Goal: Find specific page/section: Find specific page/section

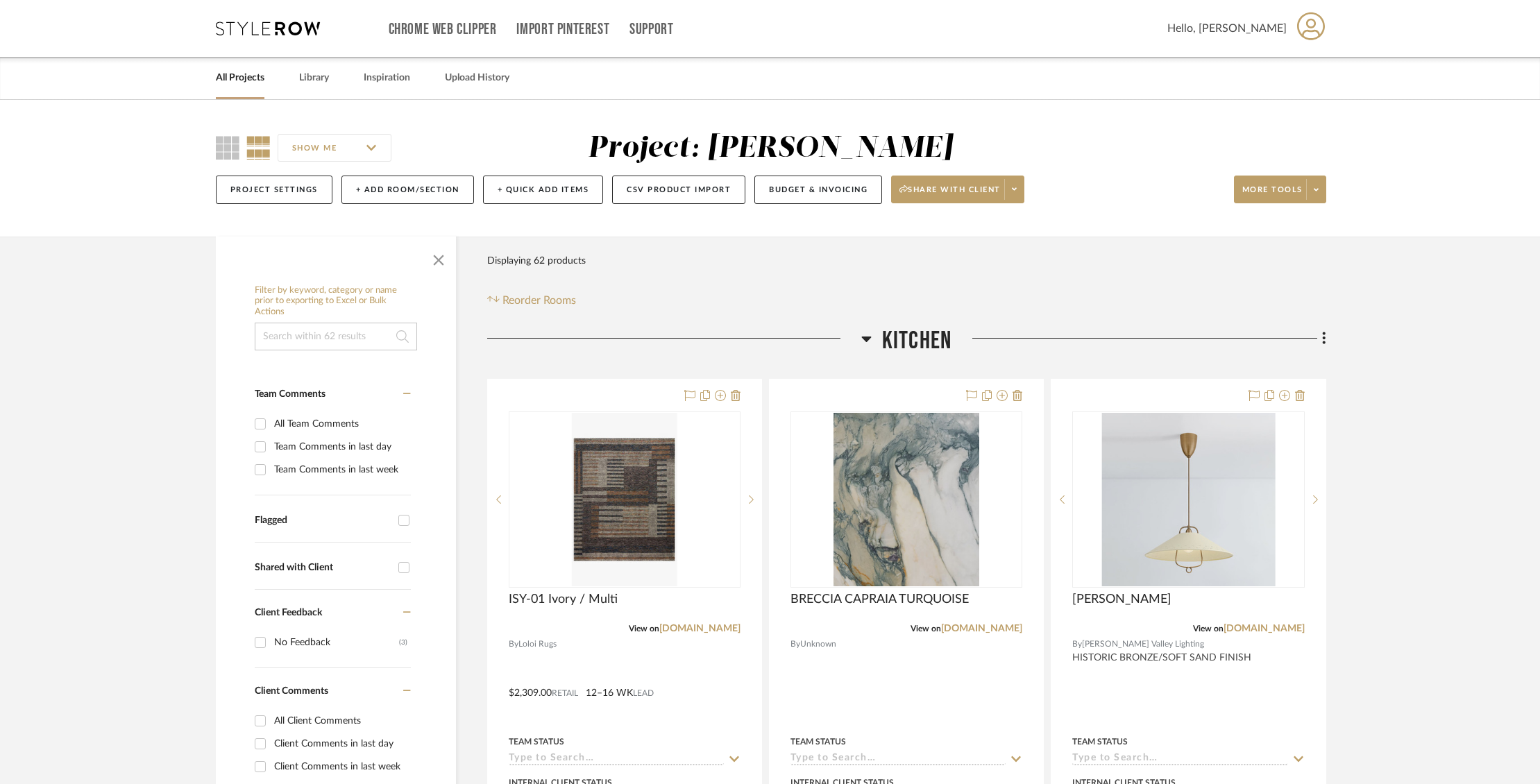
click at [240, 69] on link "All Projects" at bounding box center [240, 77] width 49 height 19
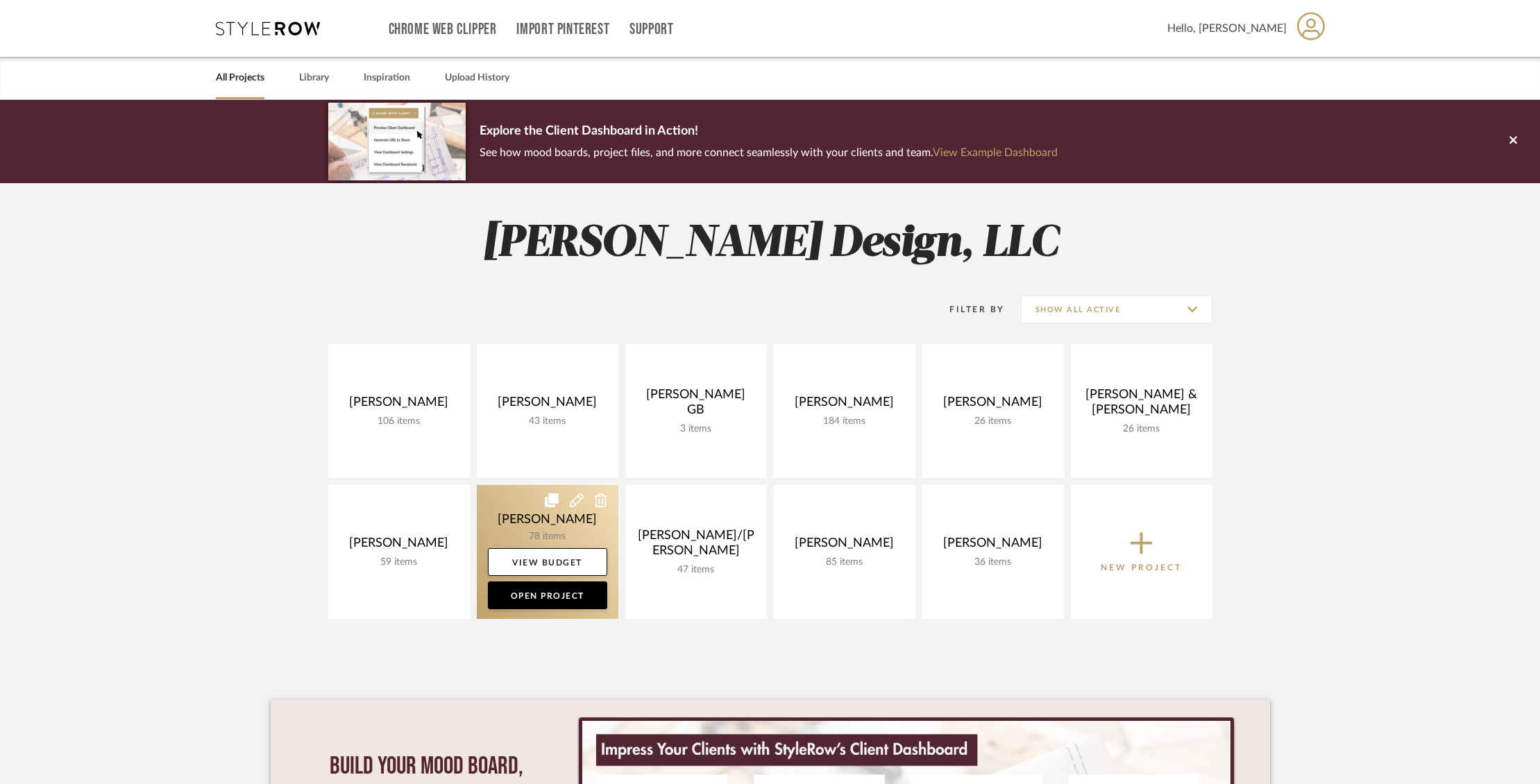
click at [517, 513] on link at bounding box center [547, 551] width 142 height 134
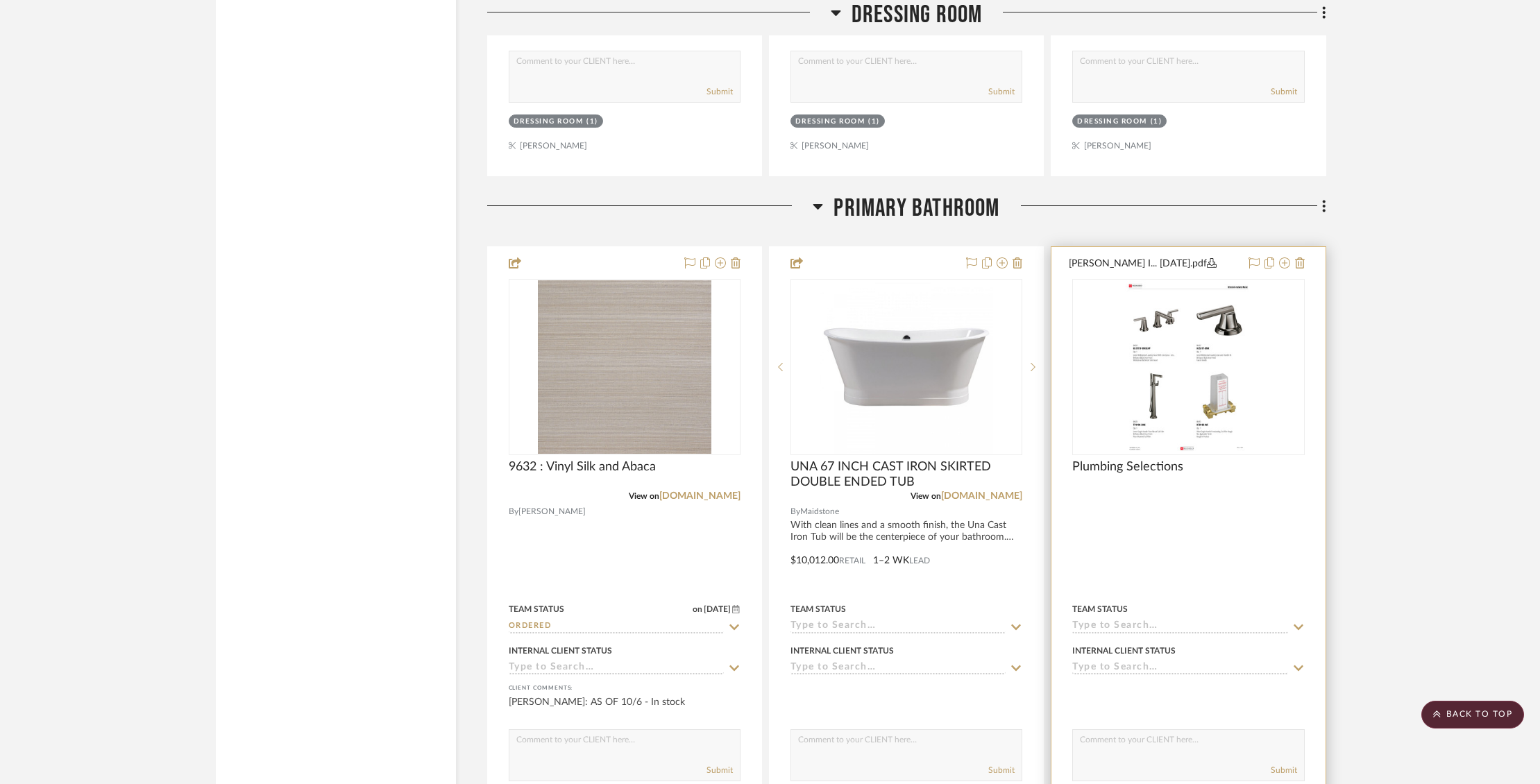
scroll to position [4693, 0]
click at [1191, 348] on img "0" at bounding box center [1188, 369] width 134 height 173
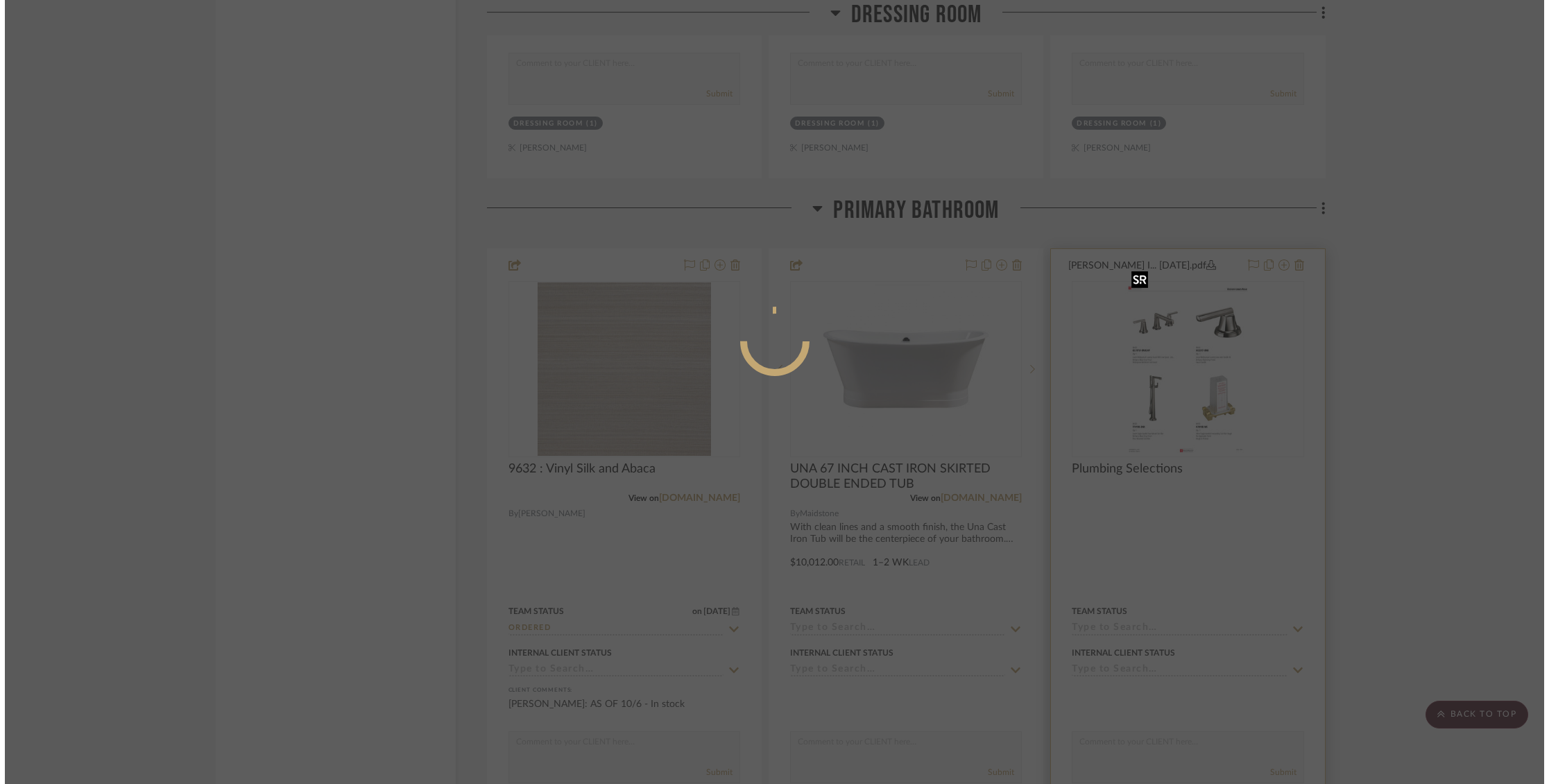
scroll to position [0, 0]
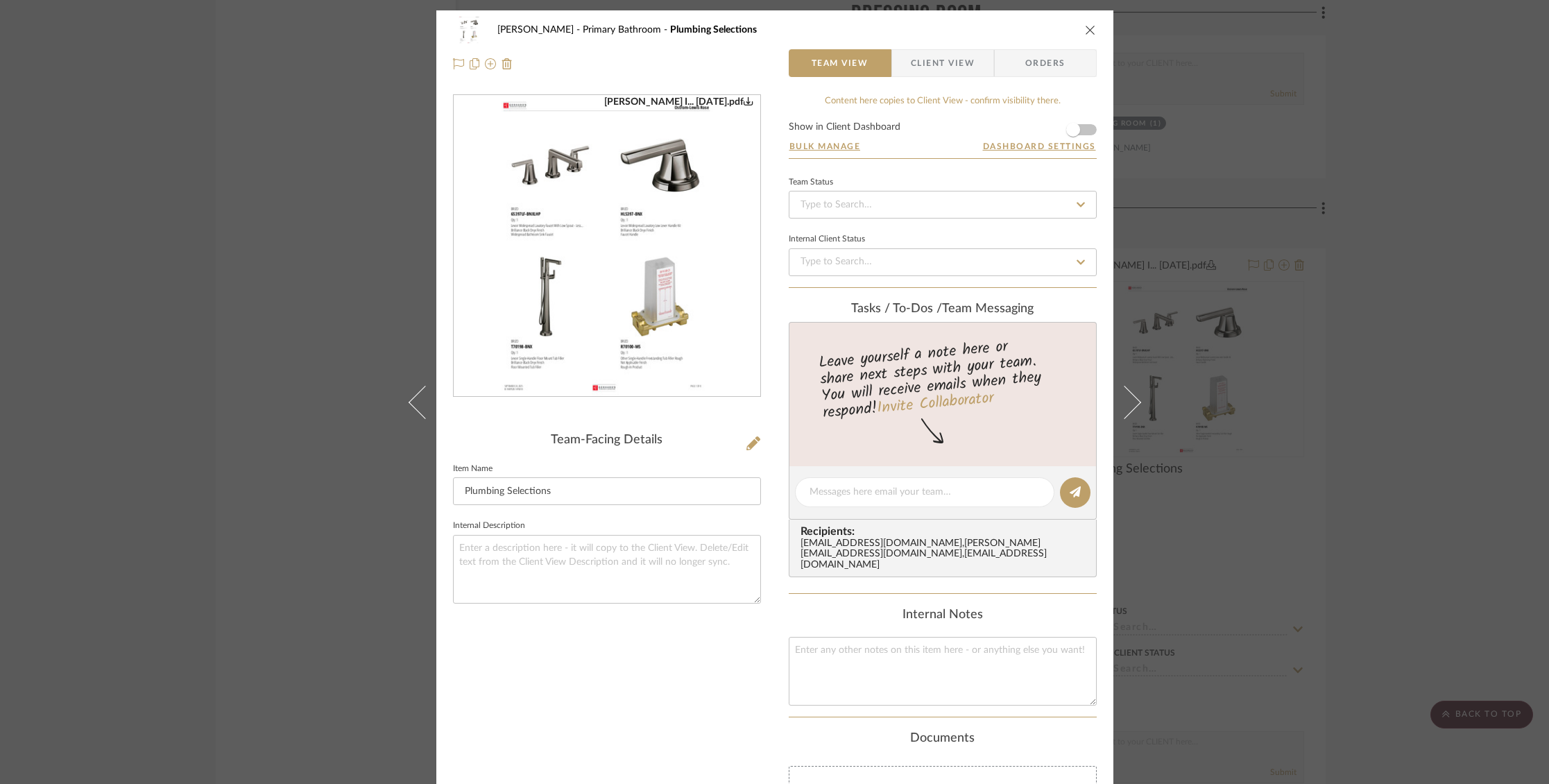
click at [660, 308] on img "0" at bounding box center [607, 247] width 233 height 301
click at [1085, 29] on icon "close" at bounding box center [1090, 29] width 11 height 11
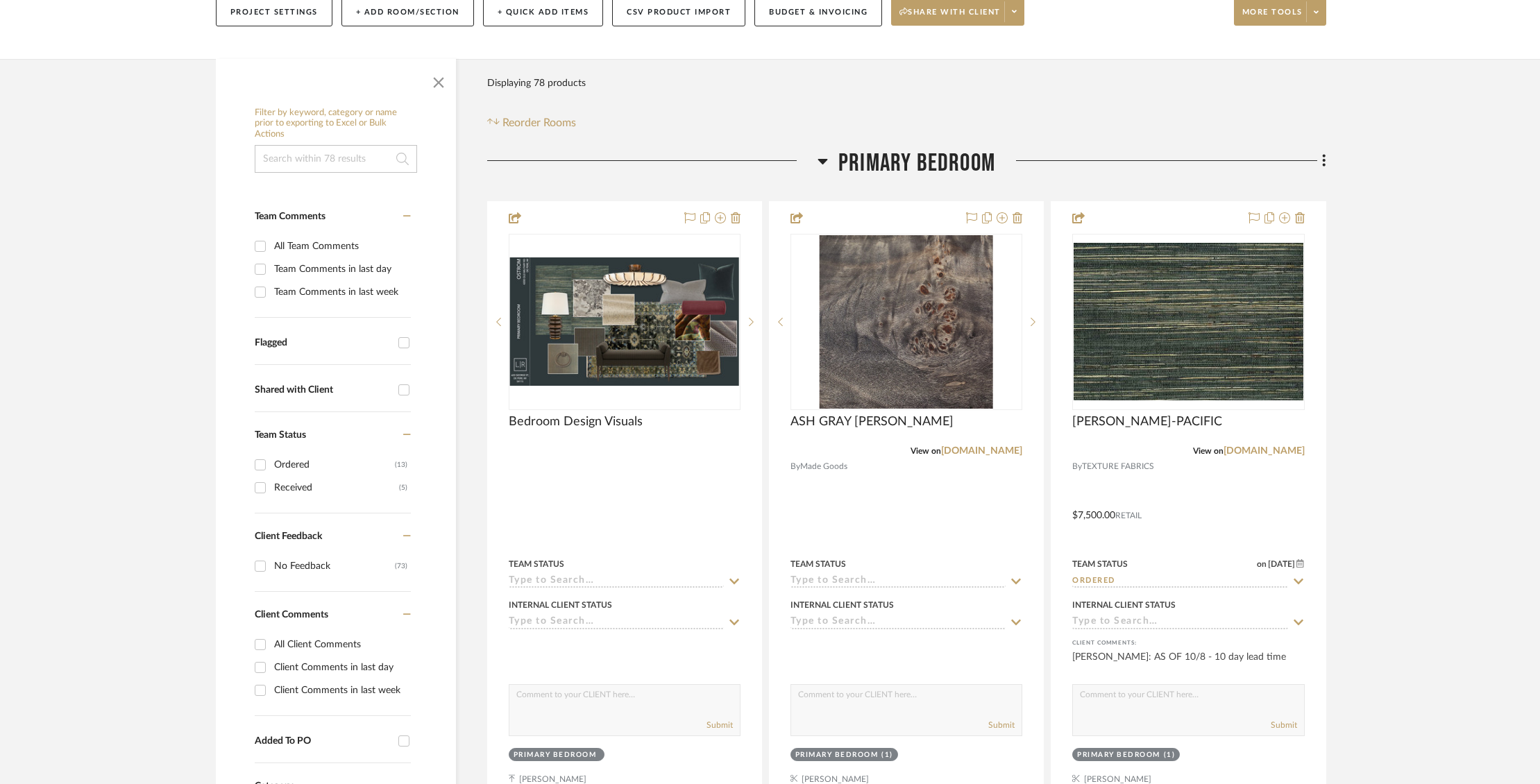
scroll to position [223, 0]
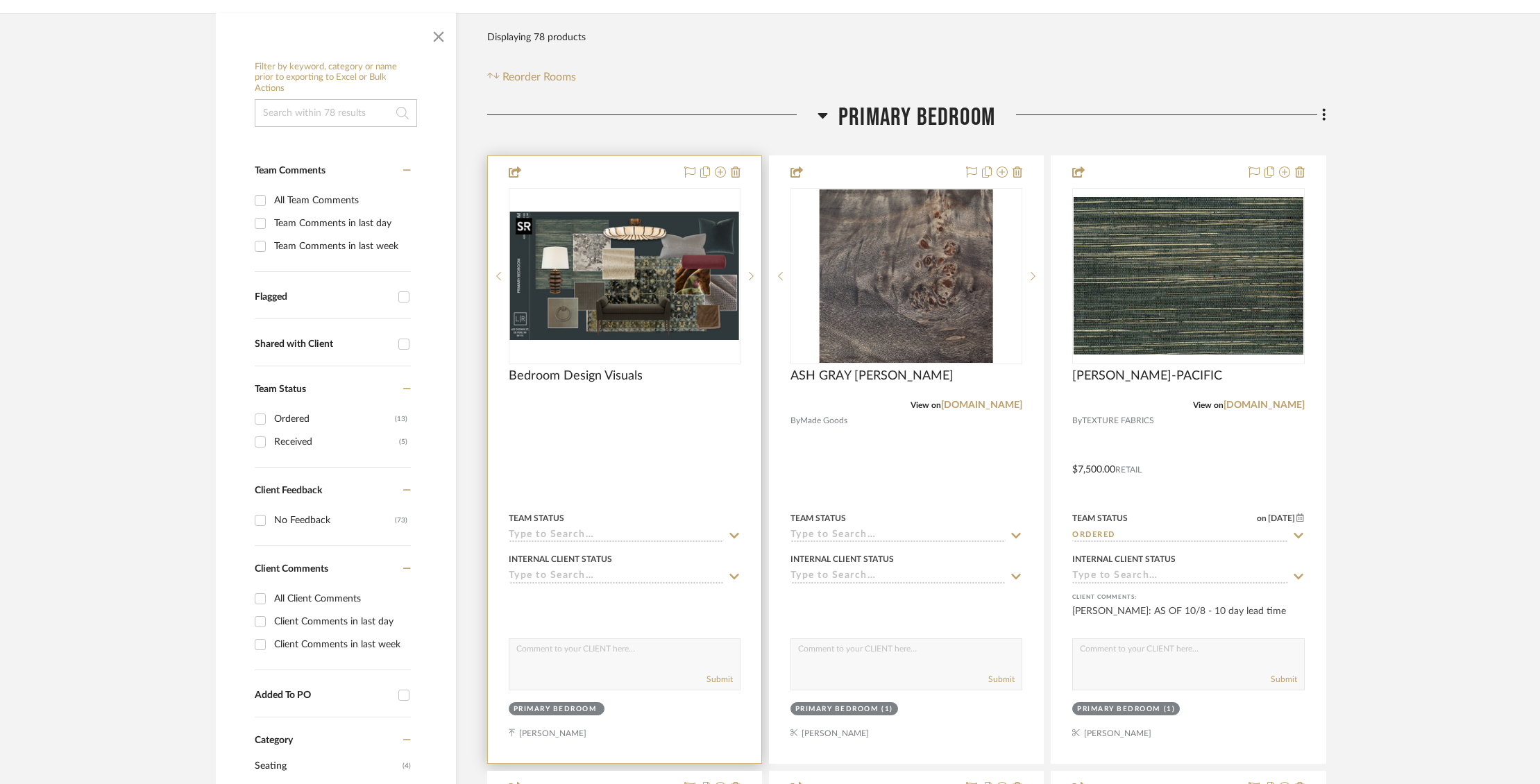
click at [631, 264] on img "0" at bounding box center [624, 275] width 229 height 128
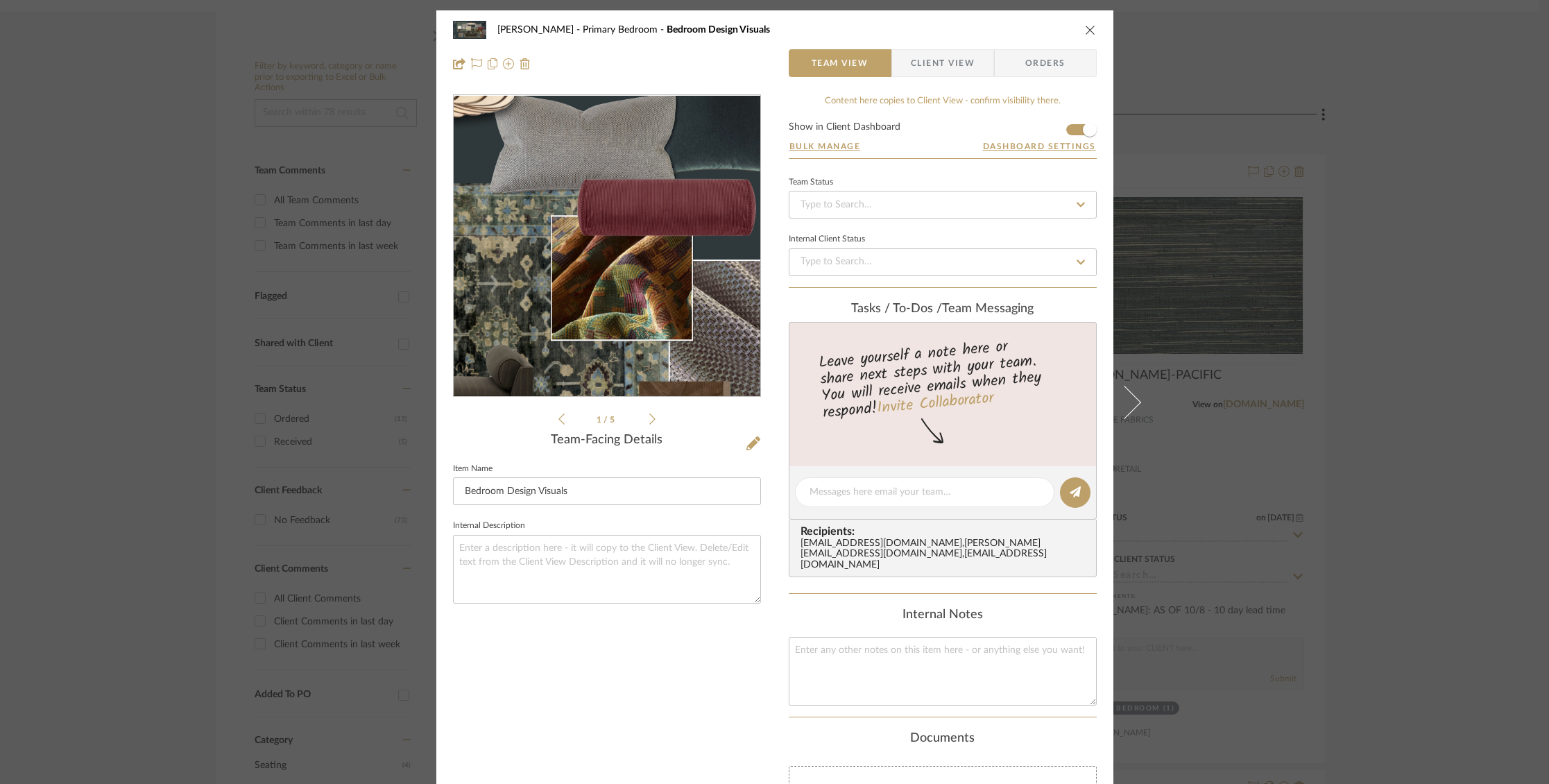
click at [688, 241] on img "0" at bounding box center [607, 247] width 306 height 172
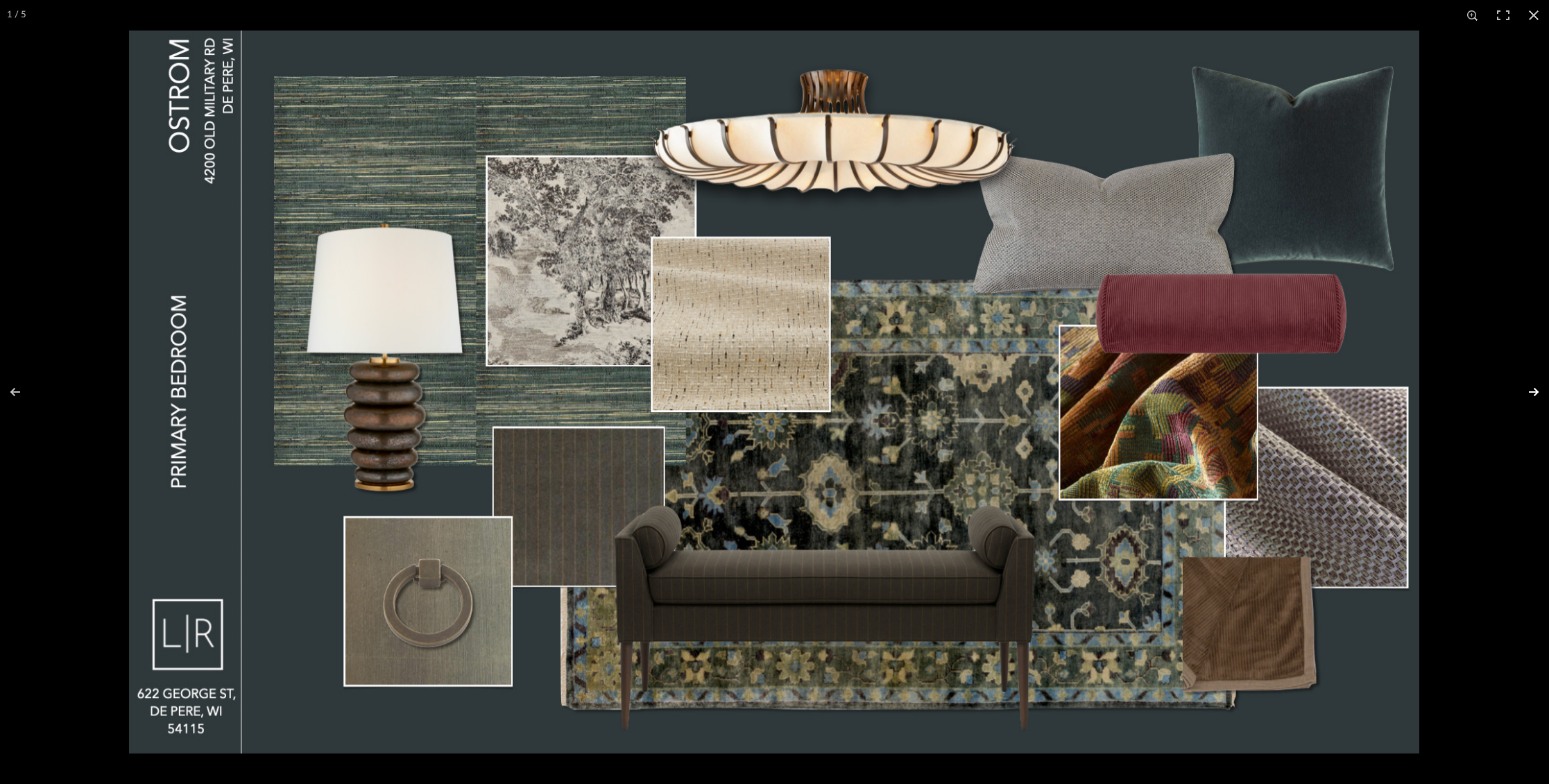
click at [1528, 382] on button at bounding box center [1524, 392] width 49 height 69
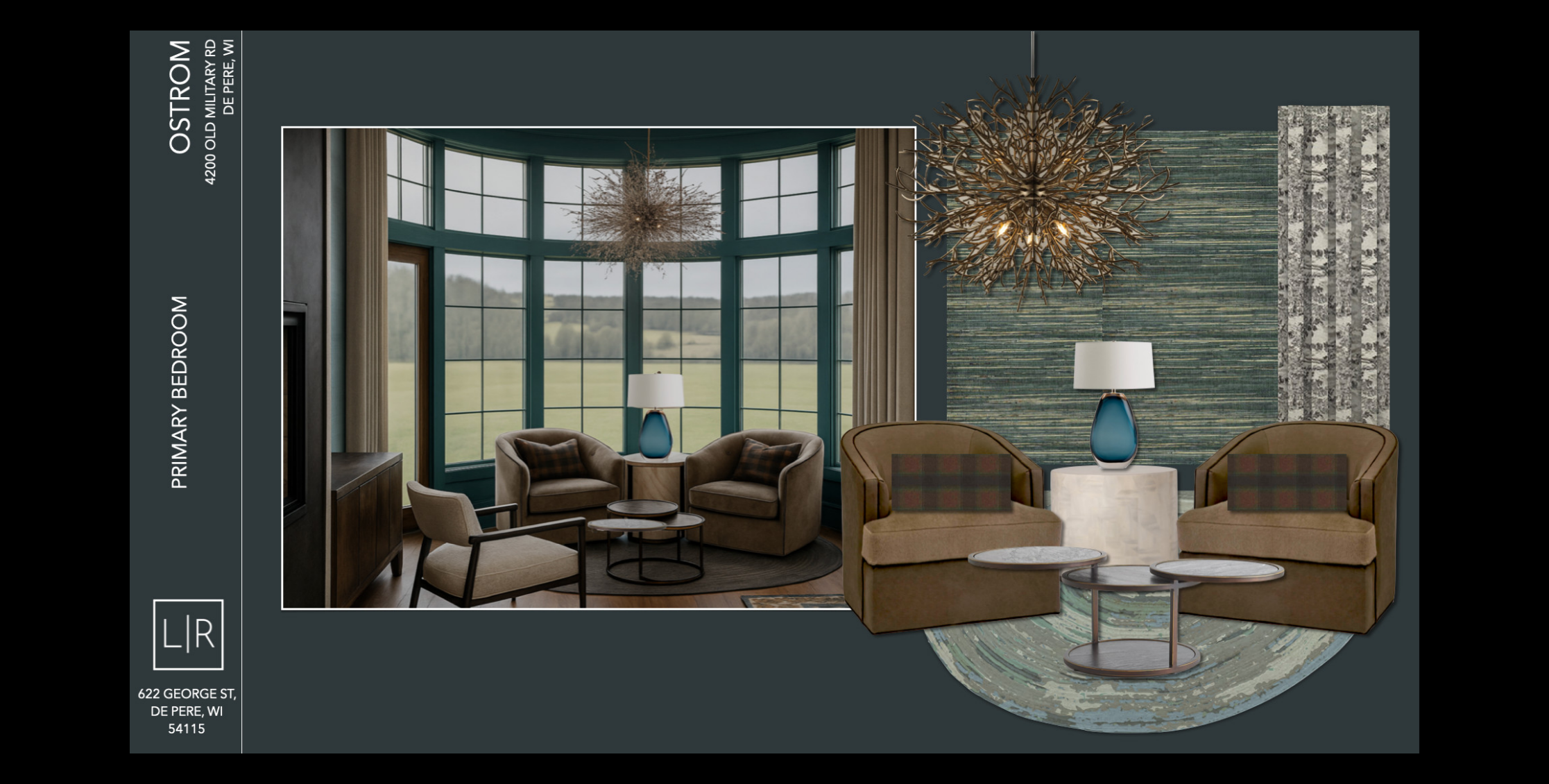
click at [1528, 382] on button at bounding box center [1524, 392] width 49 height 69
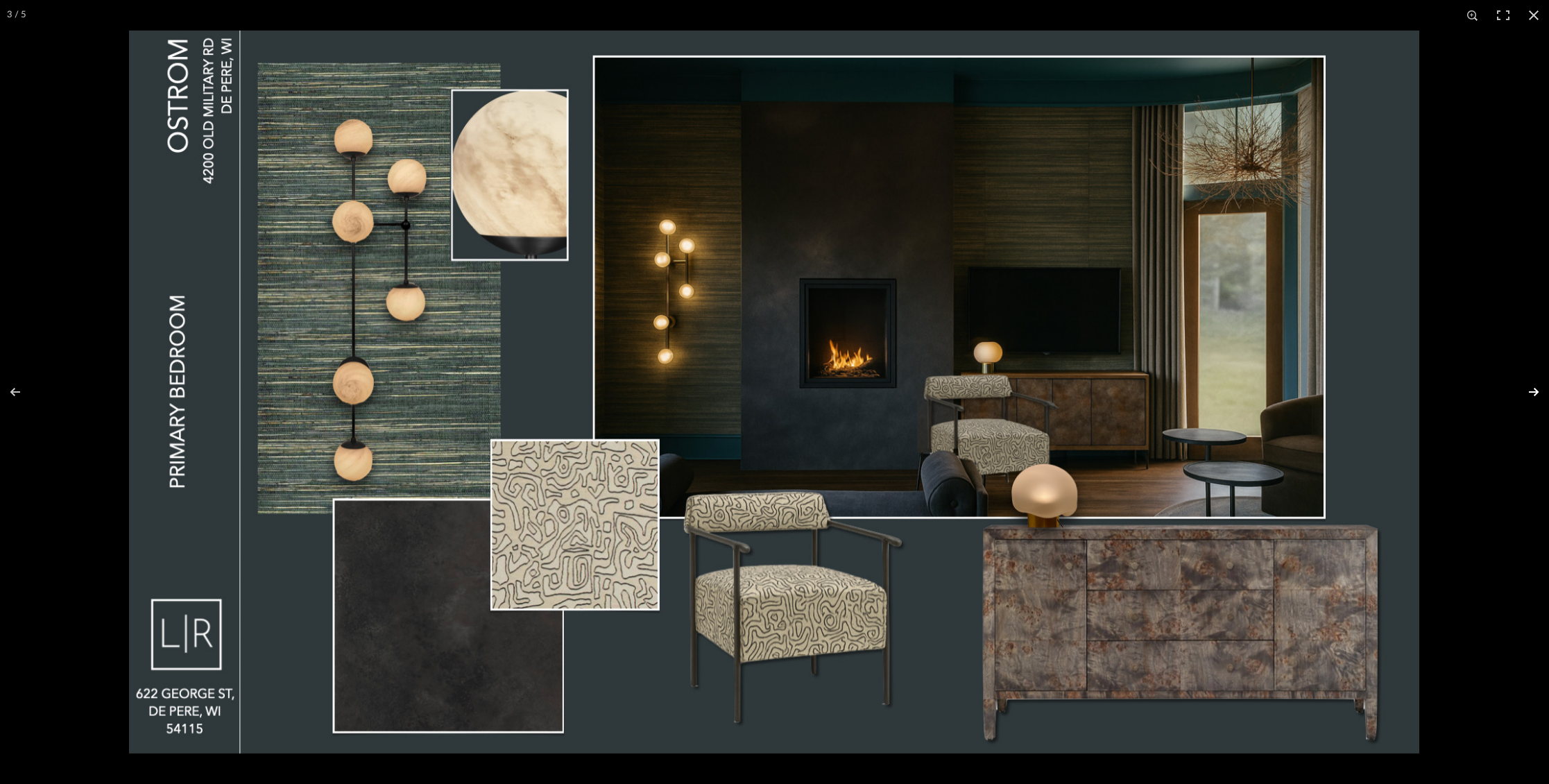
click at [1539, 382] on button at bounding box center [1524, 392] width 49 height 69
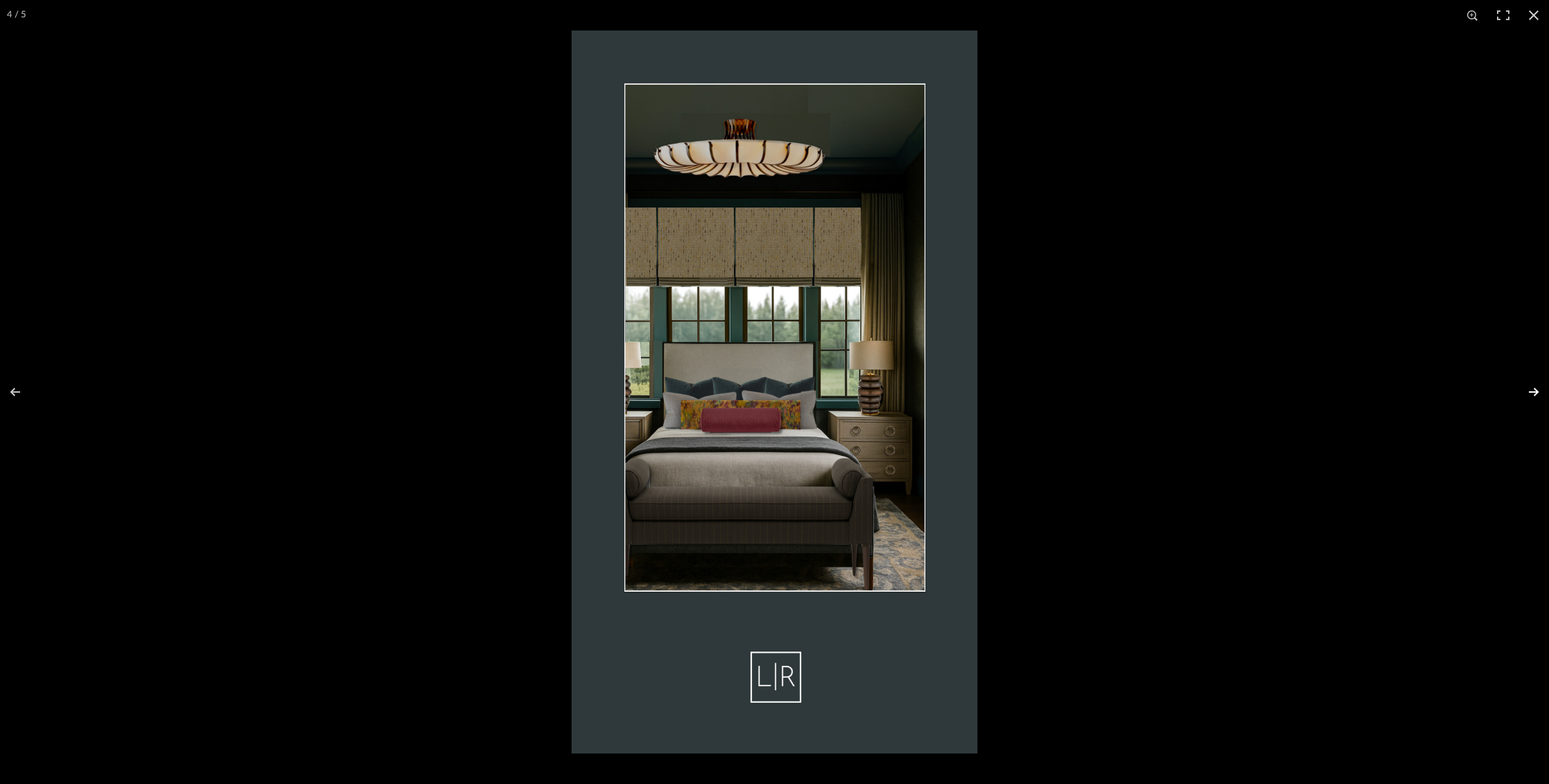
click at [1539, 382] on button at bounding box center [1524, 392] width 49 height 69
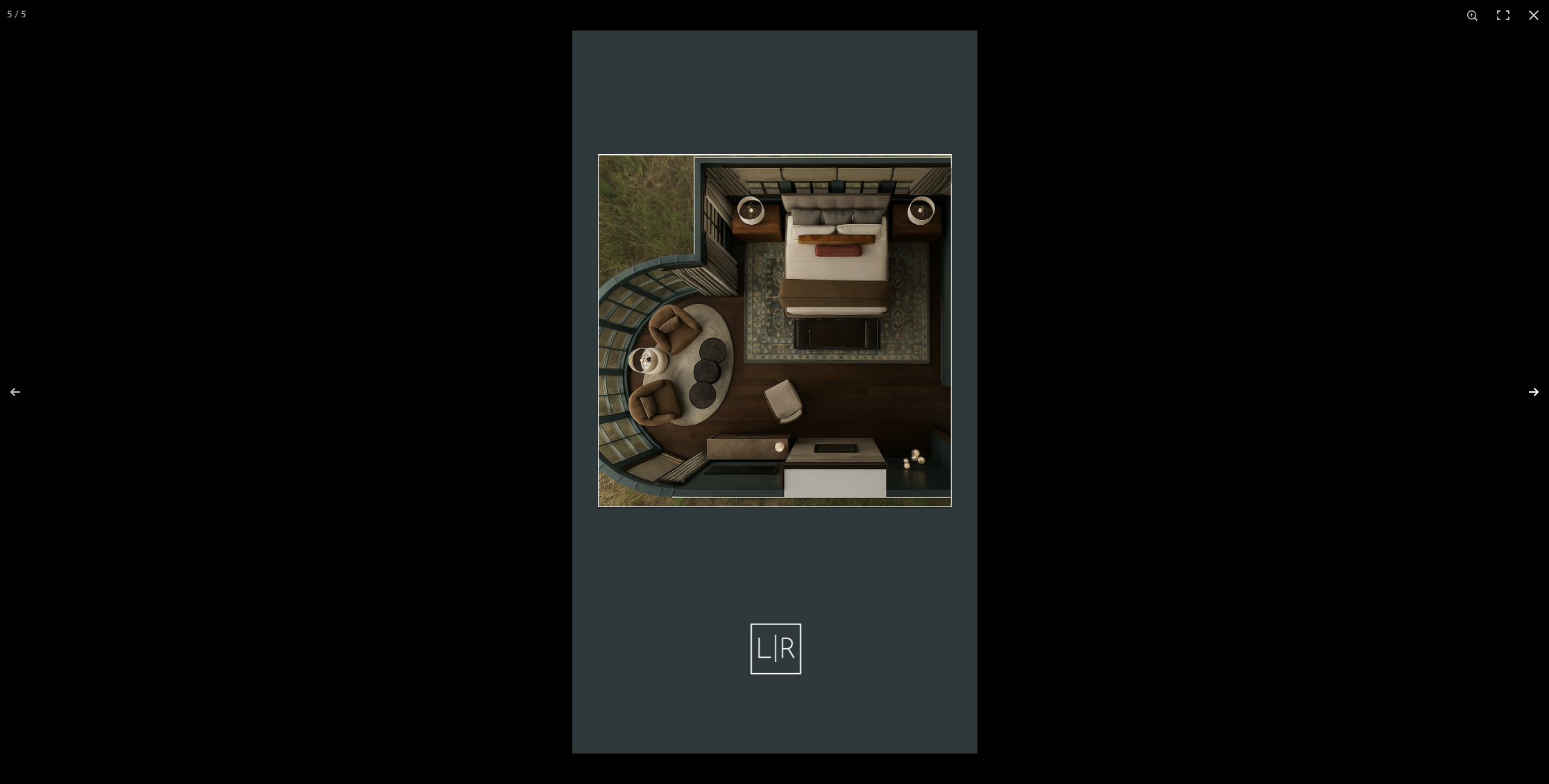
click at [1539, 382] on button at bounding box center [1524, 392] width 49 height 69
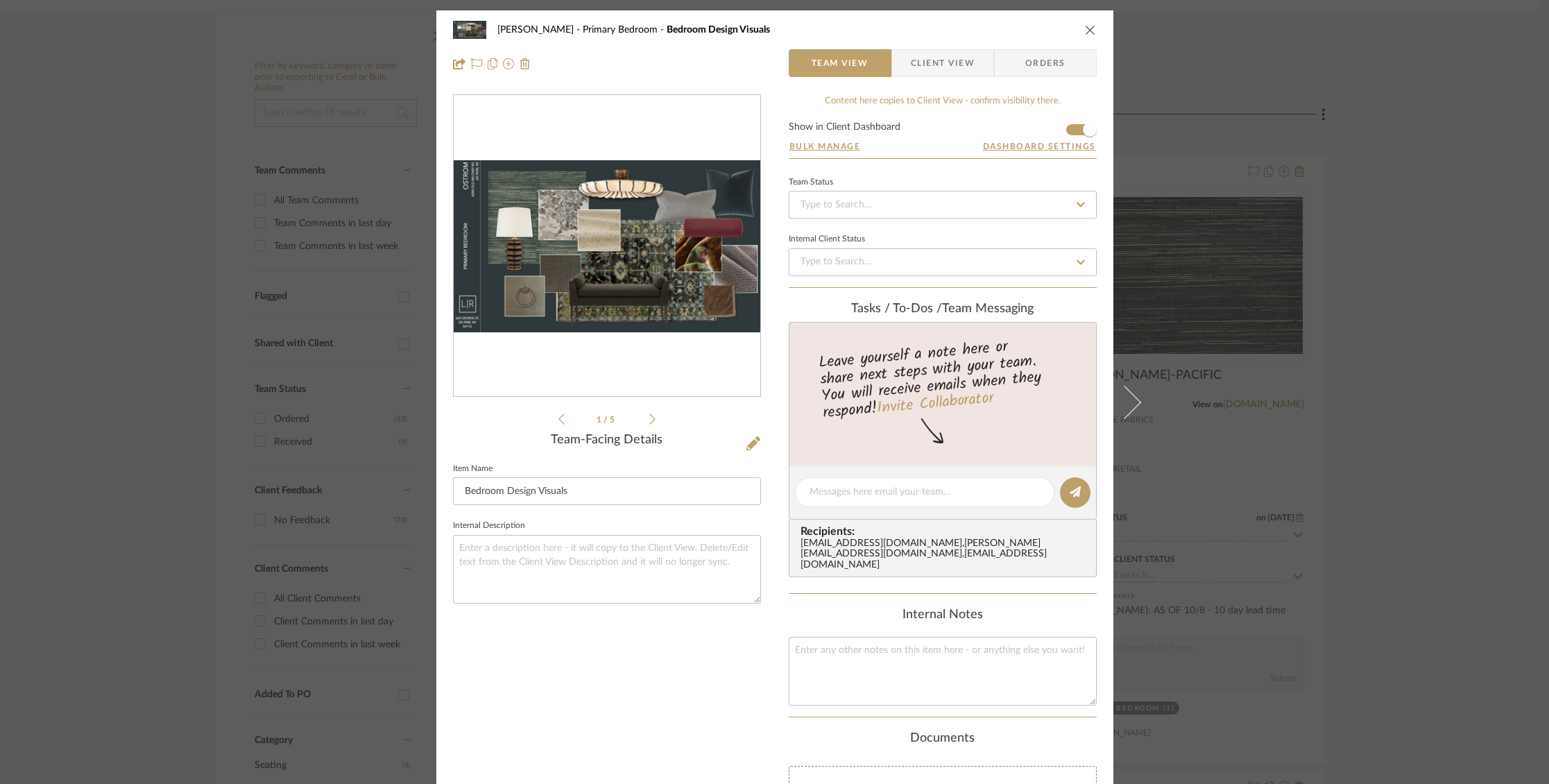
click at [1089, 33] on icon "close" at bounding box center [1090, 29] width 11 height 11
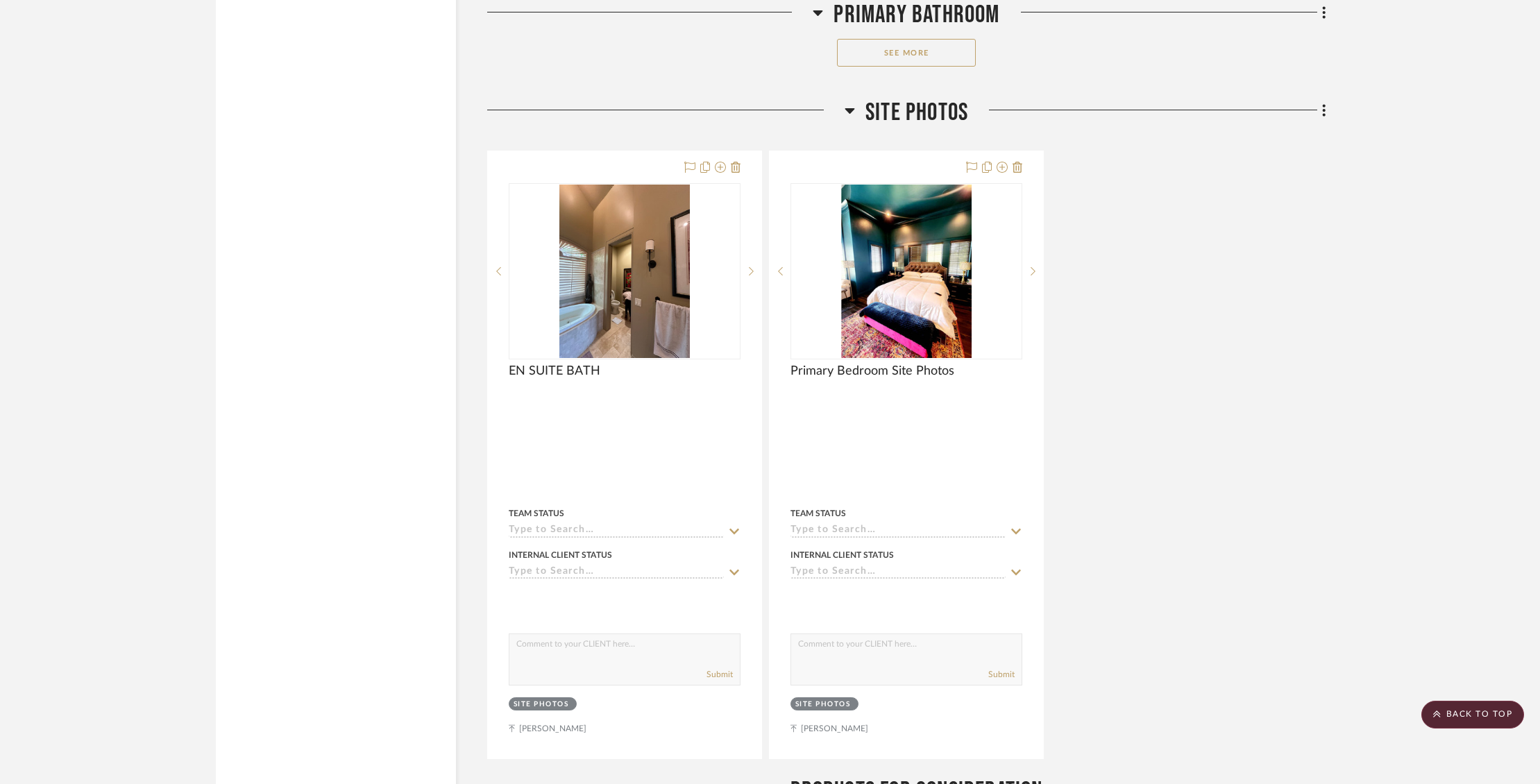
scroll to position [6783, 0]
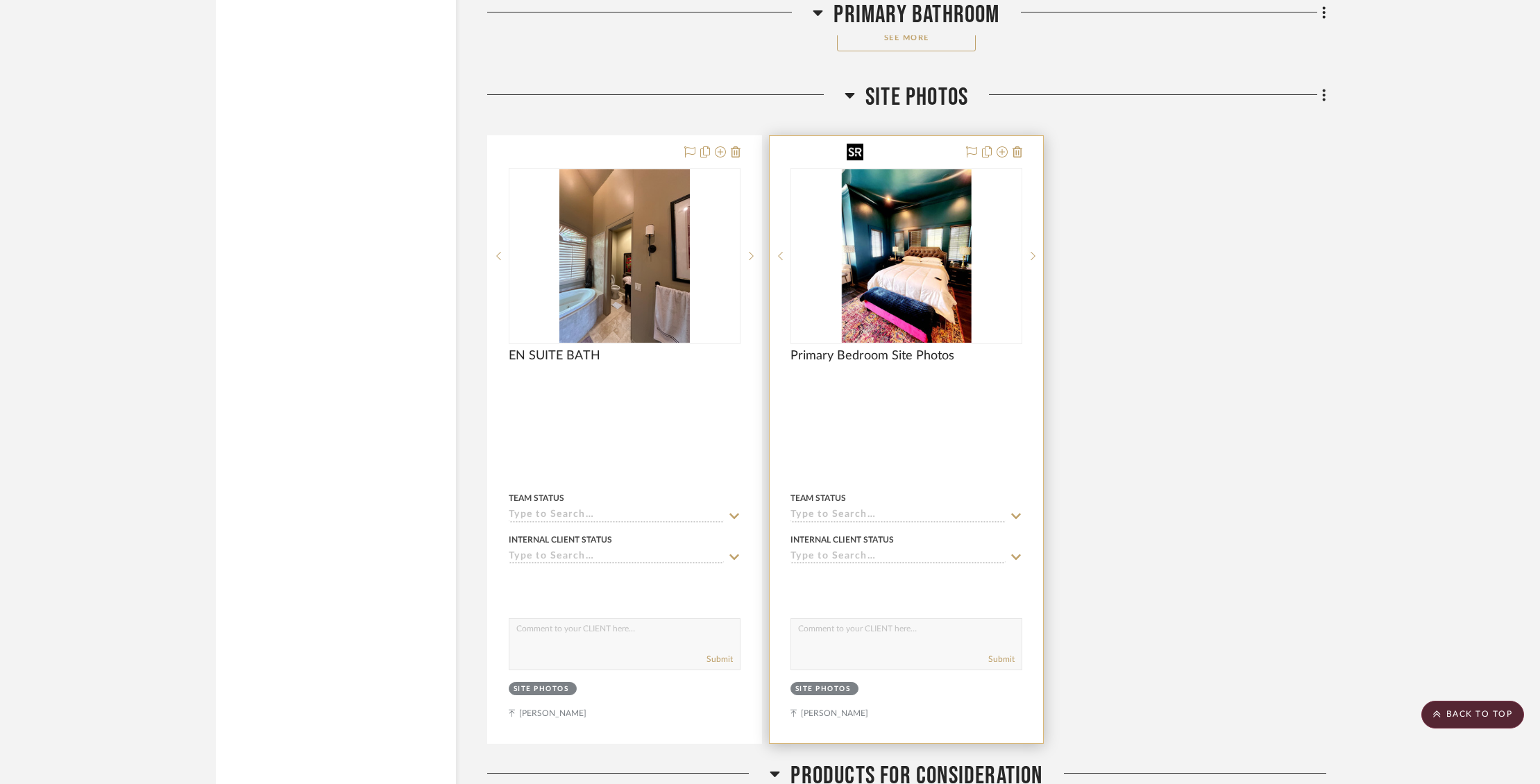
click at [921, 209] on img "0" at bounding box center [905, 256] width 130 height 173
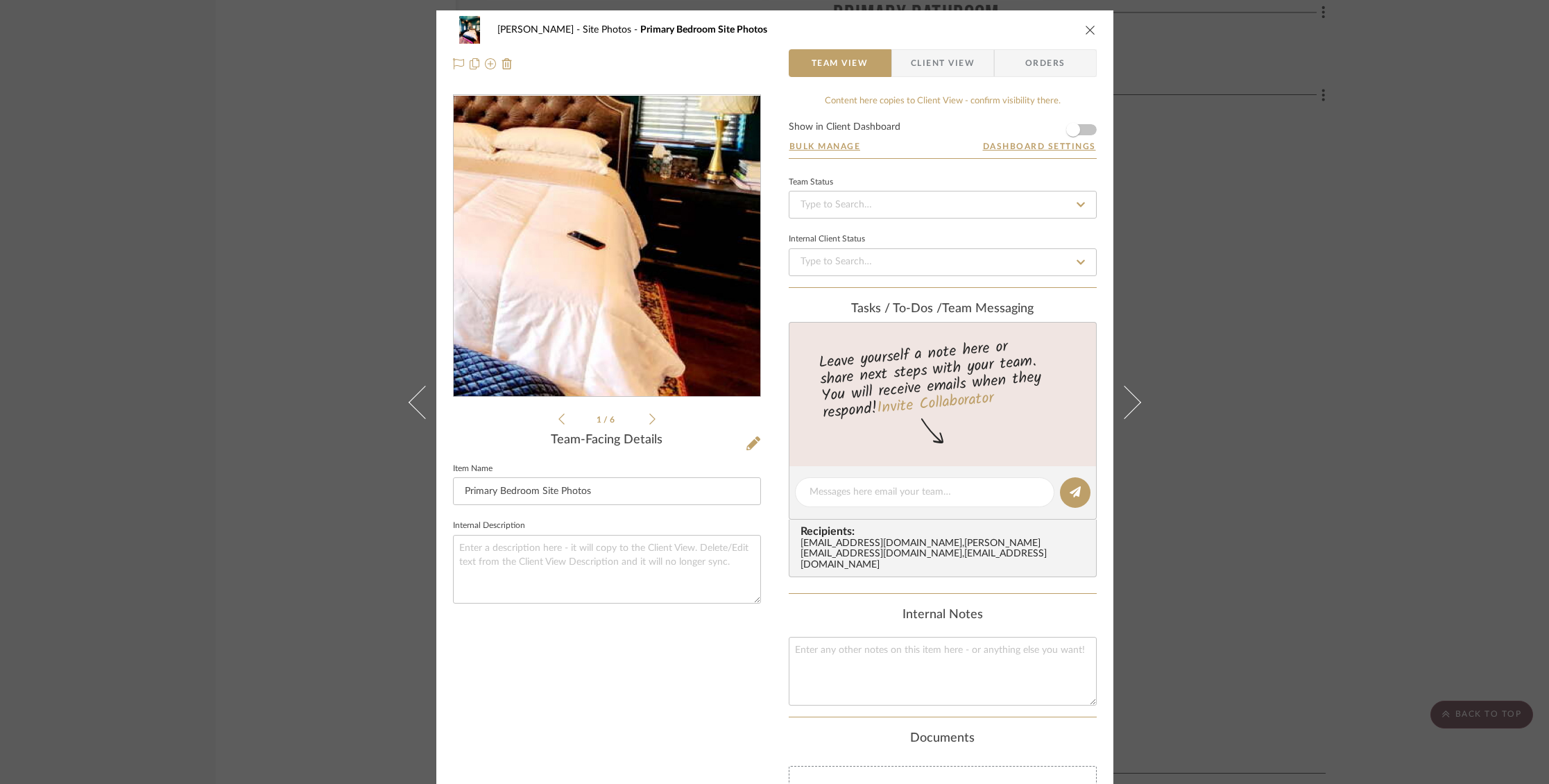
click at [666, 287] on img "0" at bounding box center [606, 247] width 225 height 301
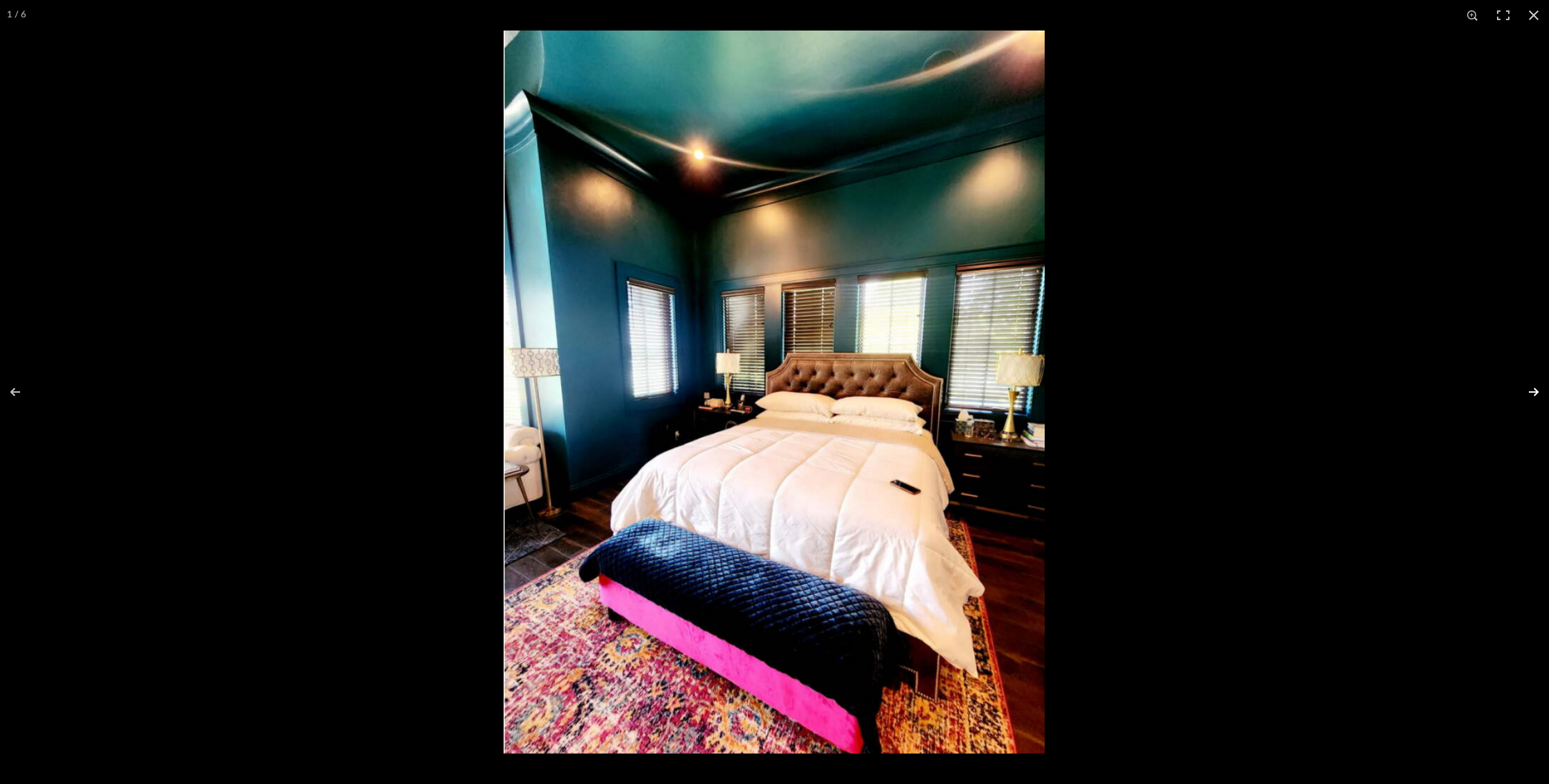
click at [1538, 389] on button at bounding box center [1524, 392] width 49 height 69
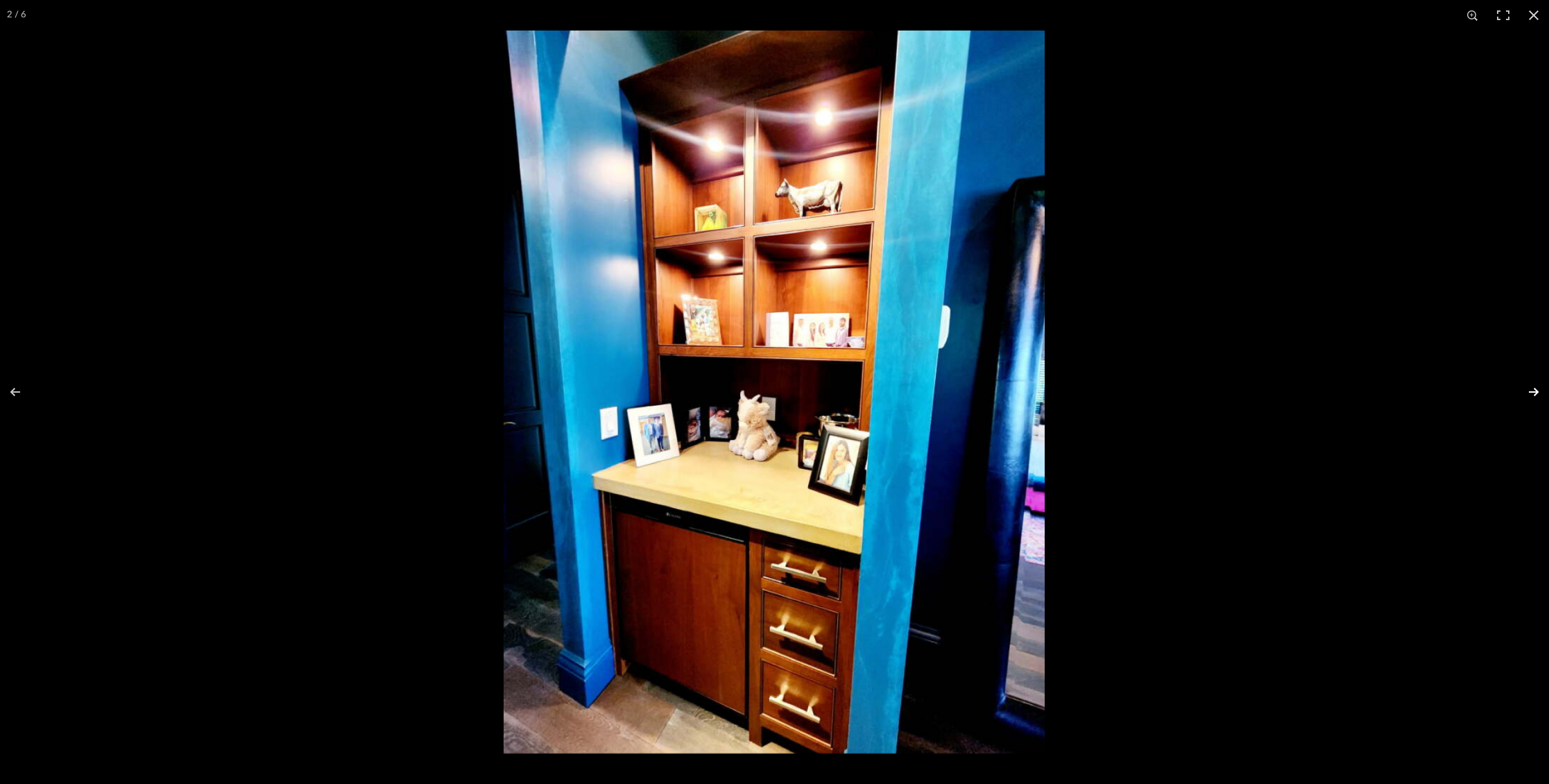
click at [1538, 389] on button at bounding box center [1524, 392] width 49 height 69
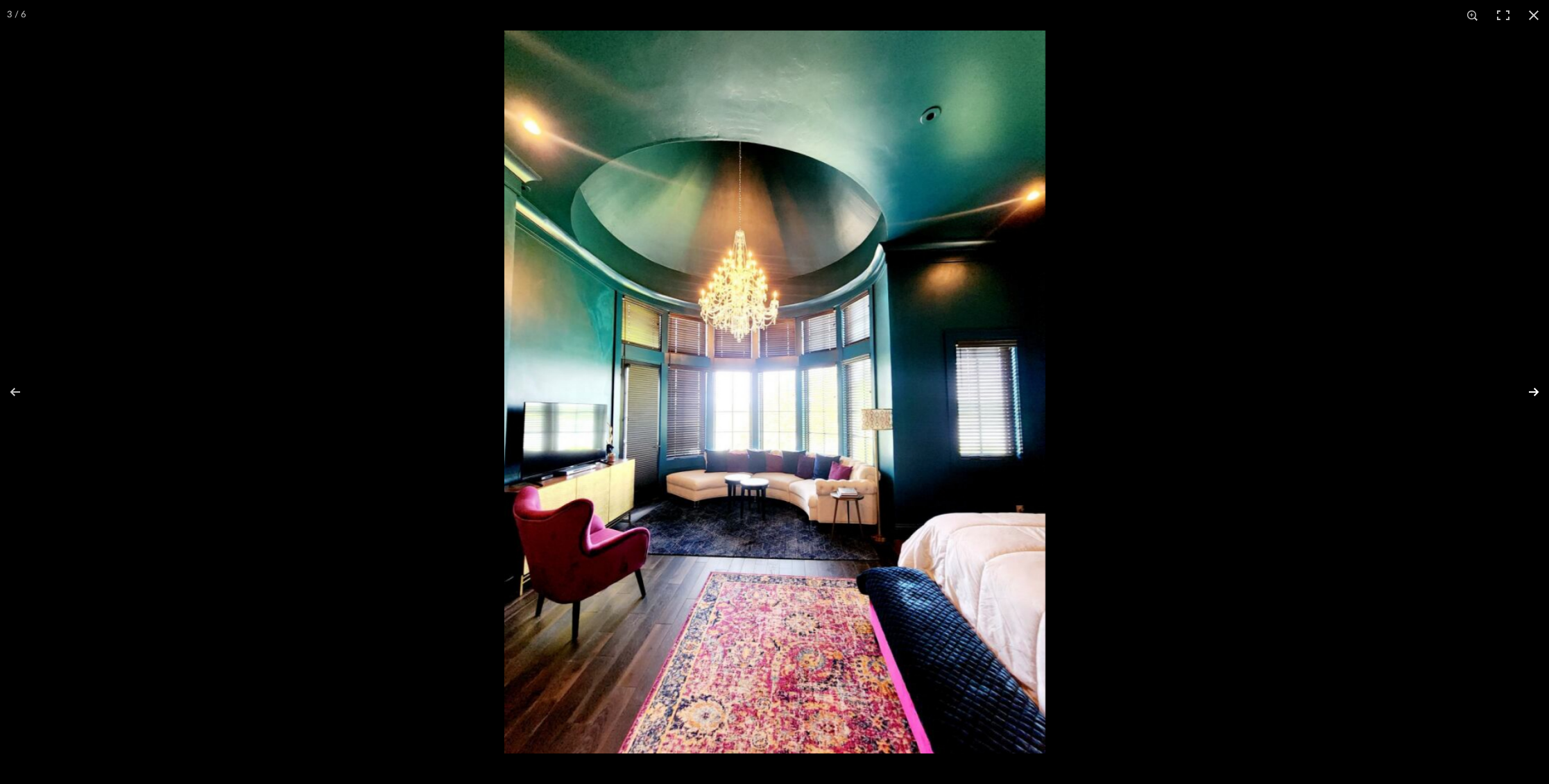
click at [1538, 389] on button at bounding box center [1524, 392] width 49 height 69
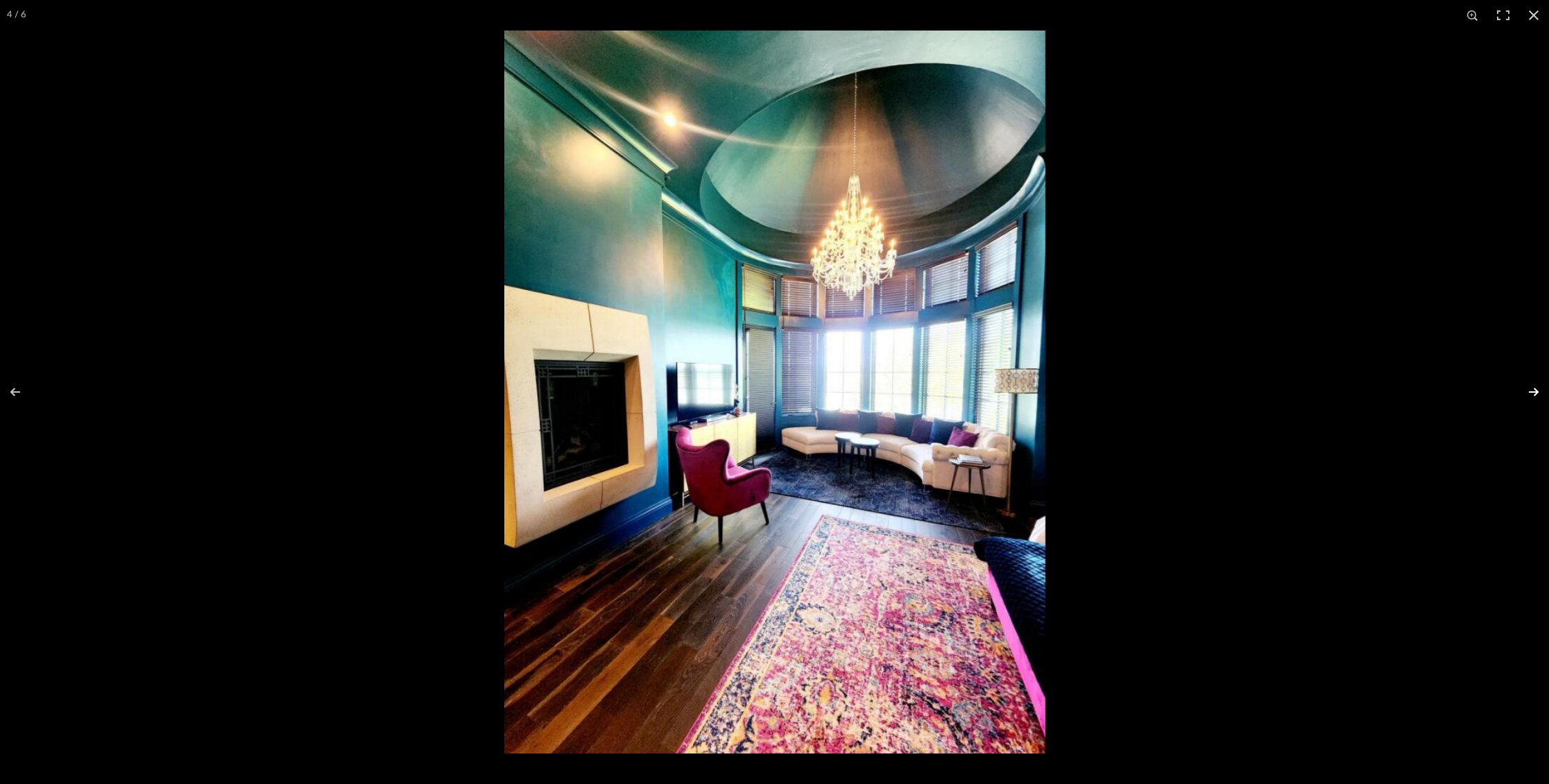
click at [1538, 389] on button at bounding box center [1524, 392] width 49 height 69
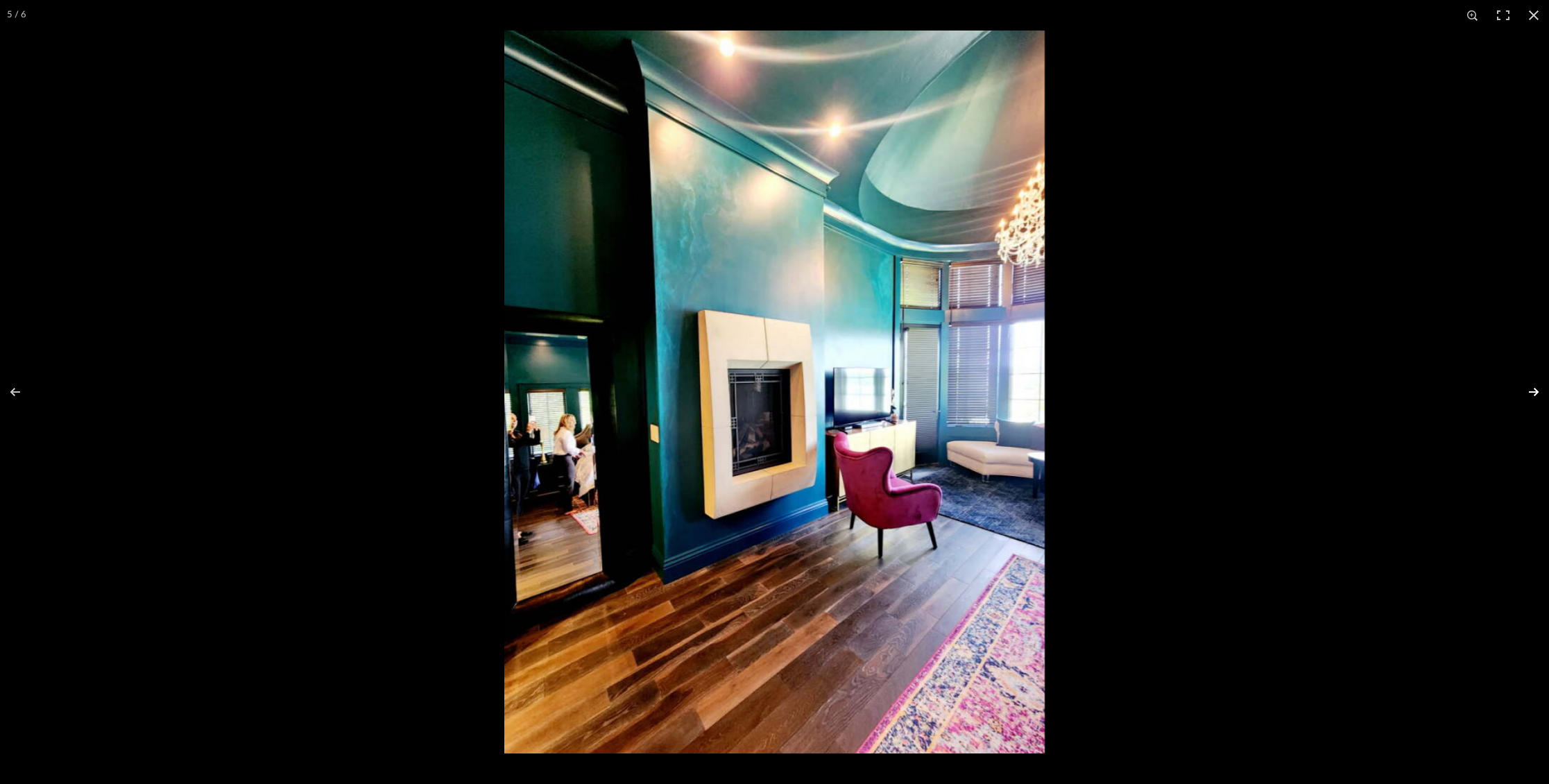
click at [1538, 389] on button at bounding box center [1524, 392] width 49 height 69
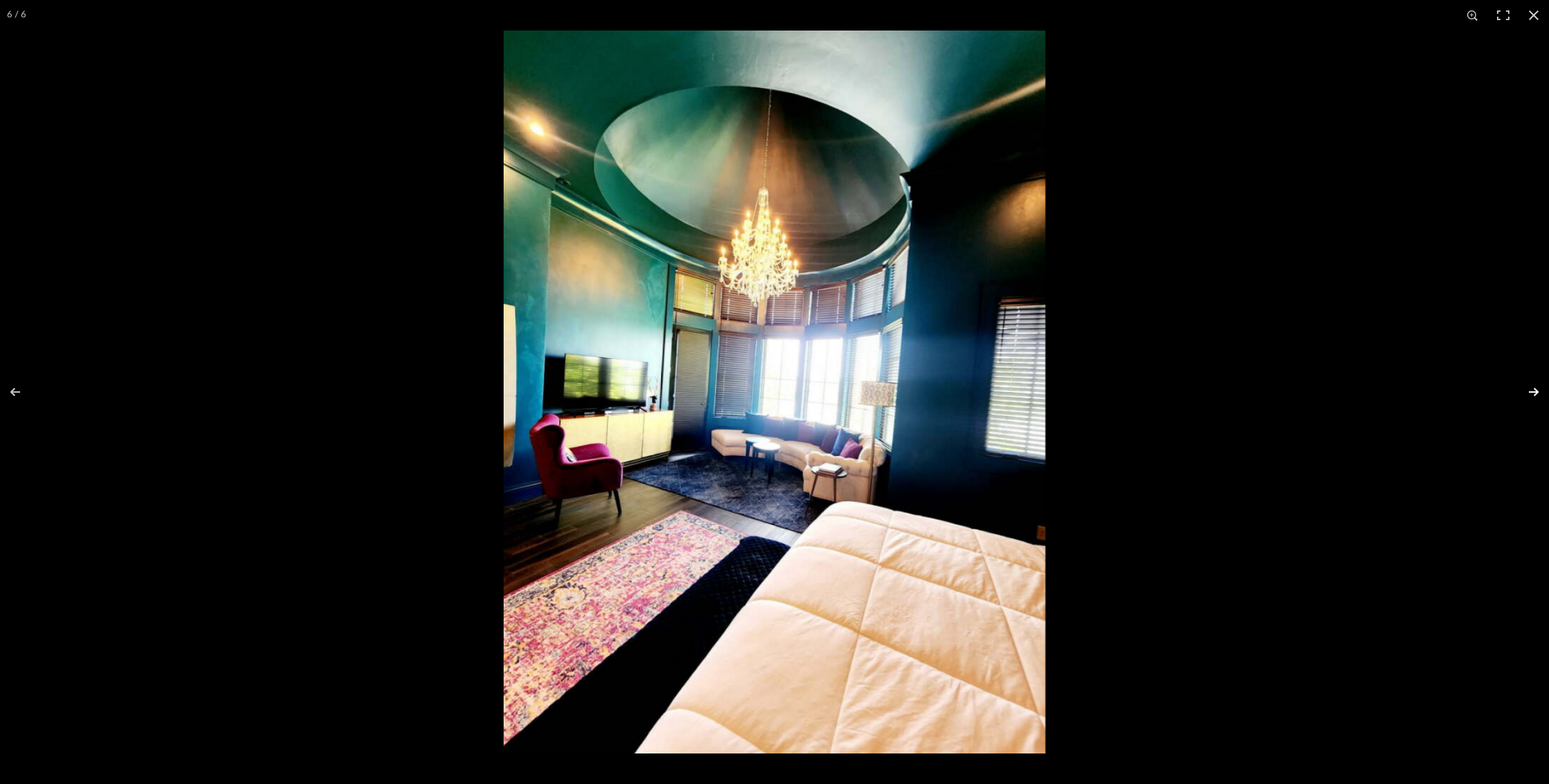
click at [1538, 389] on button at bounding box center [1524, 392] width 49 height 69
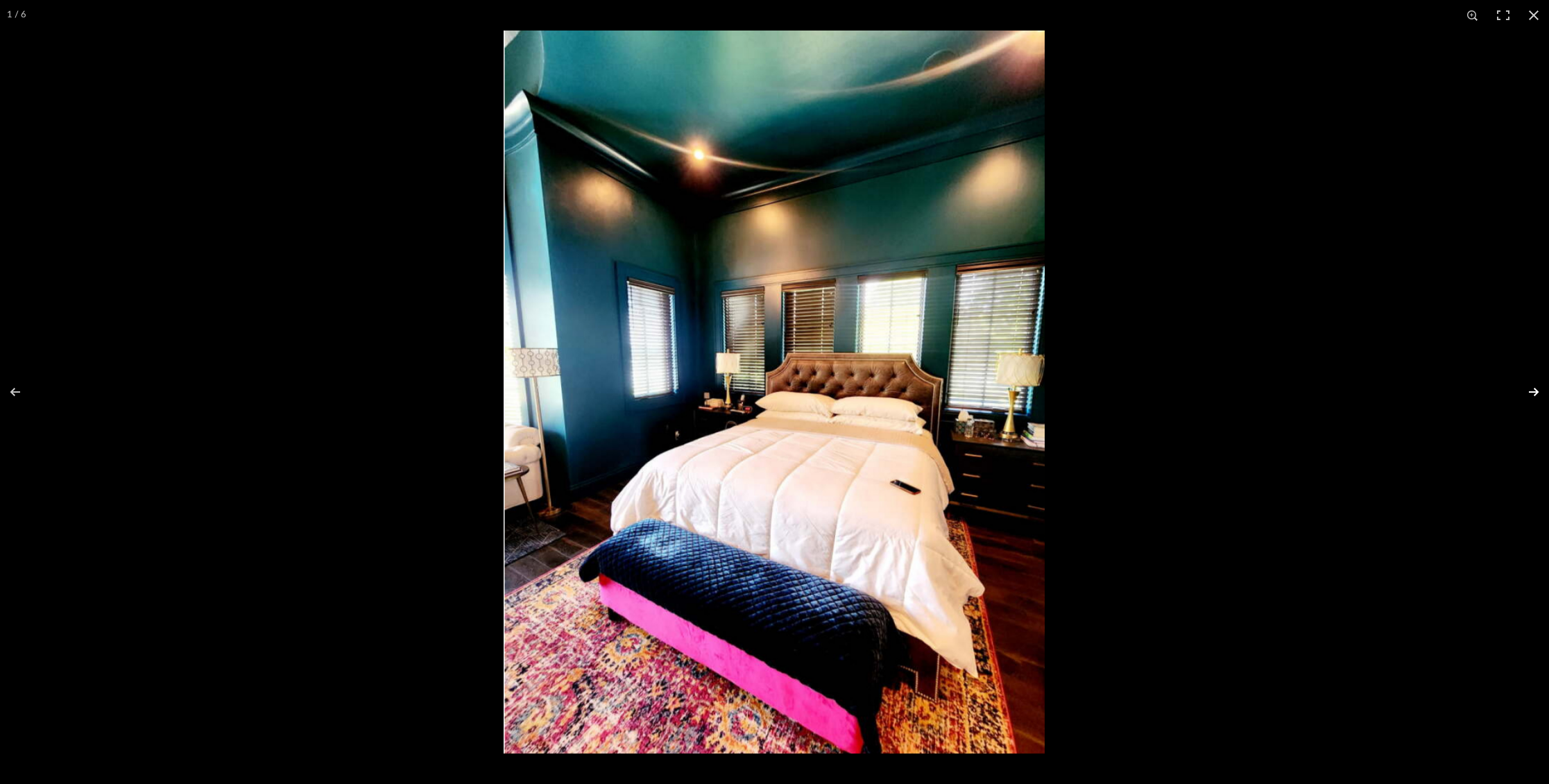
click at [1538, 389] on button at bounding box center [1524, 392] width 49 height 69
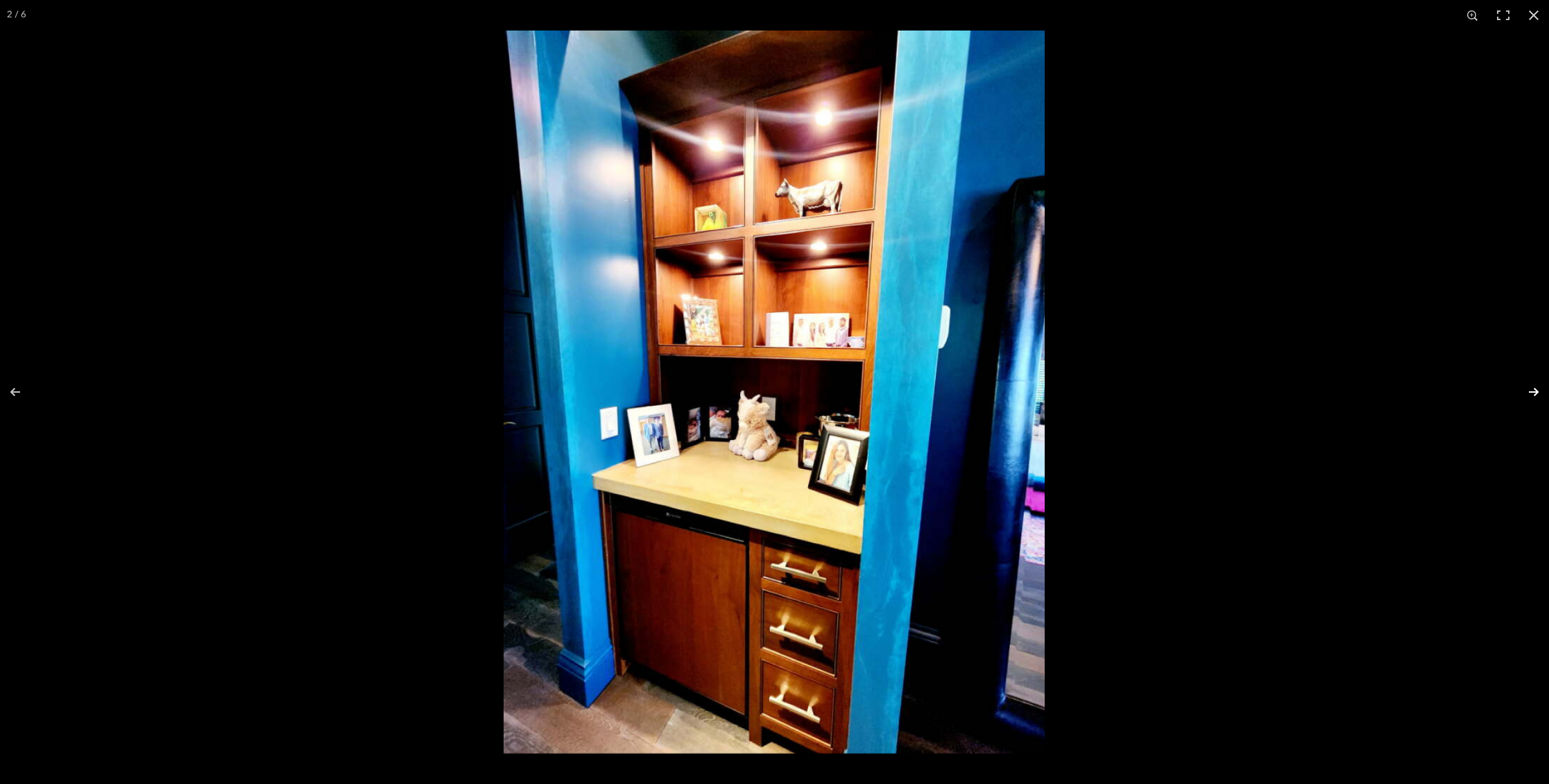
click at [1538, 389] on button at bounding box center [1524, 392] width 49 height 69
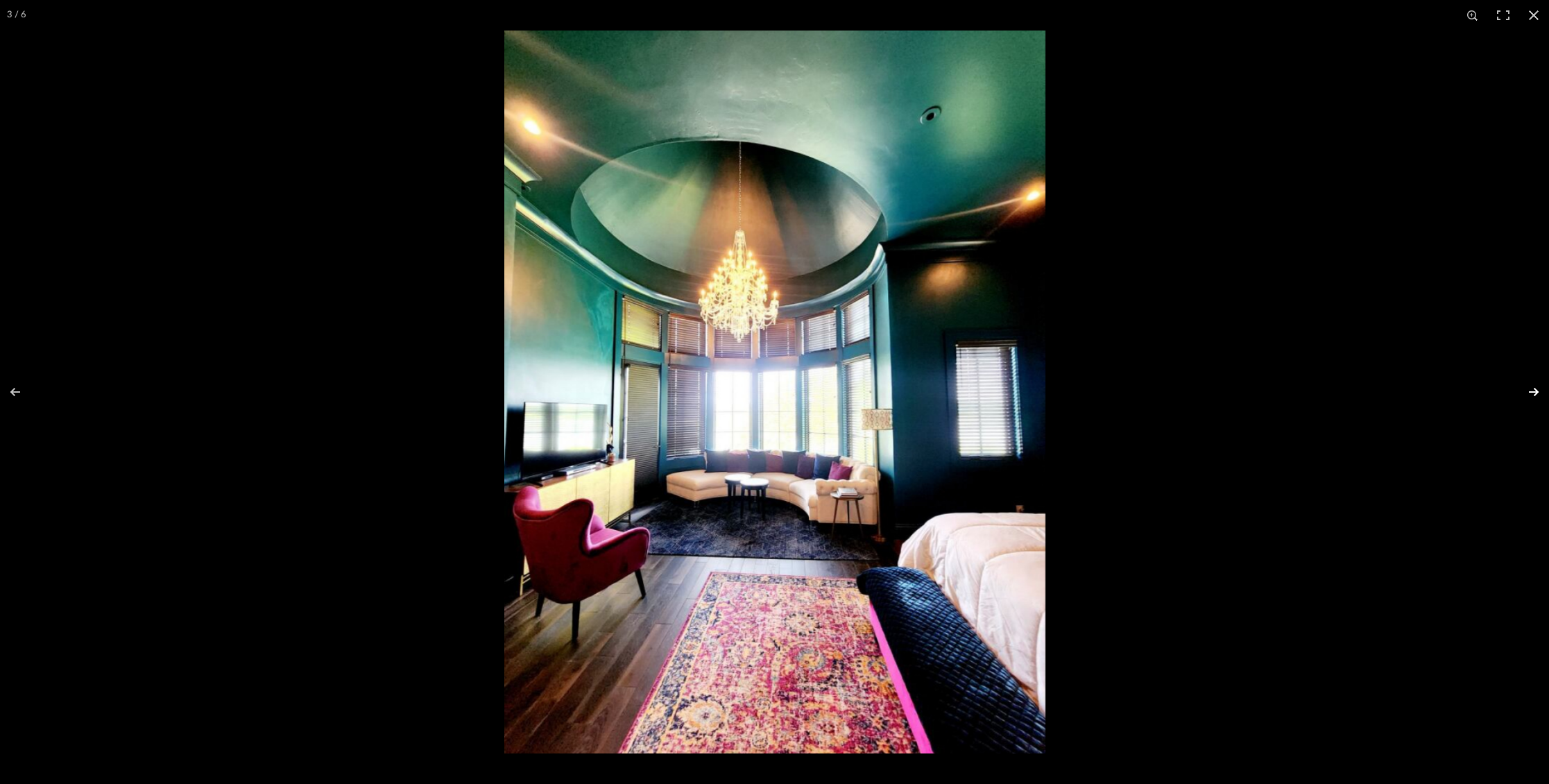
click at [1538, 389] on button at bounding box center [1524, 392] width 49 height 69
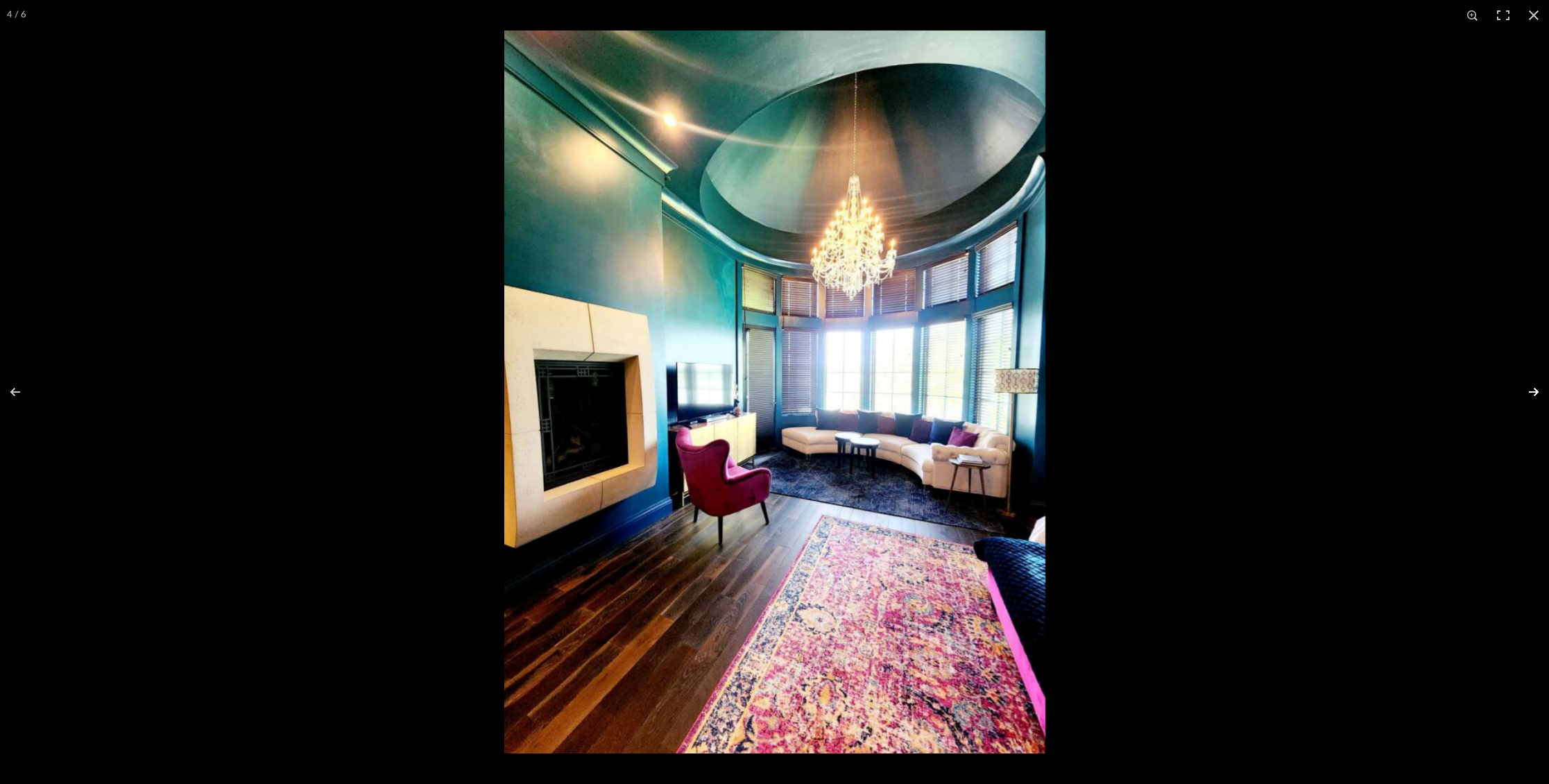
click at [1538, 389] on button at bounding box center [1524, 392] width 49 height 69
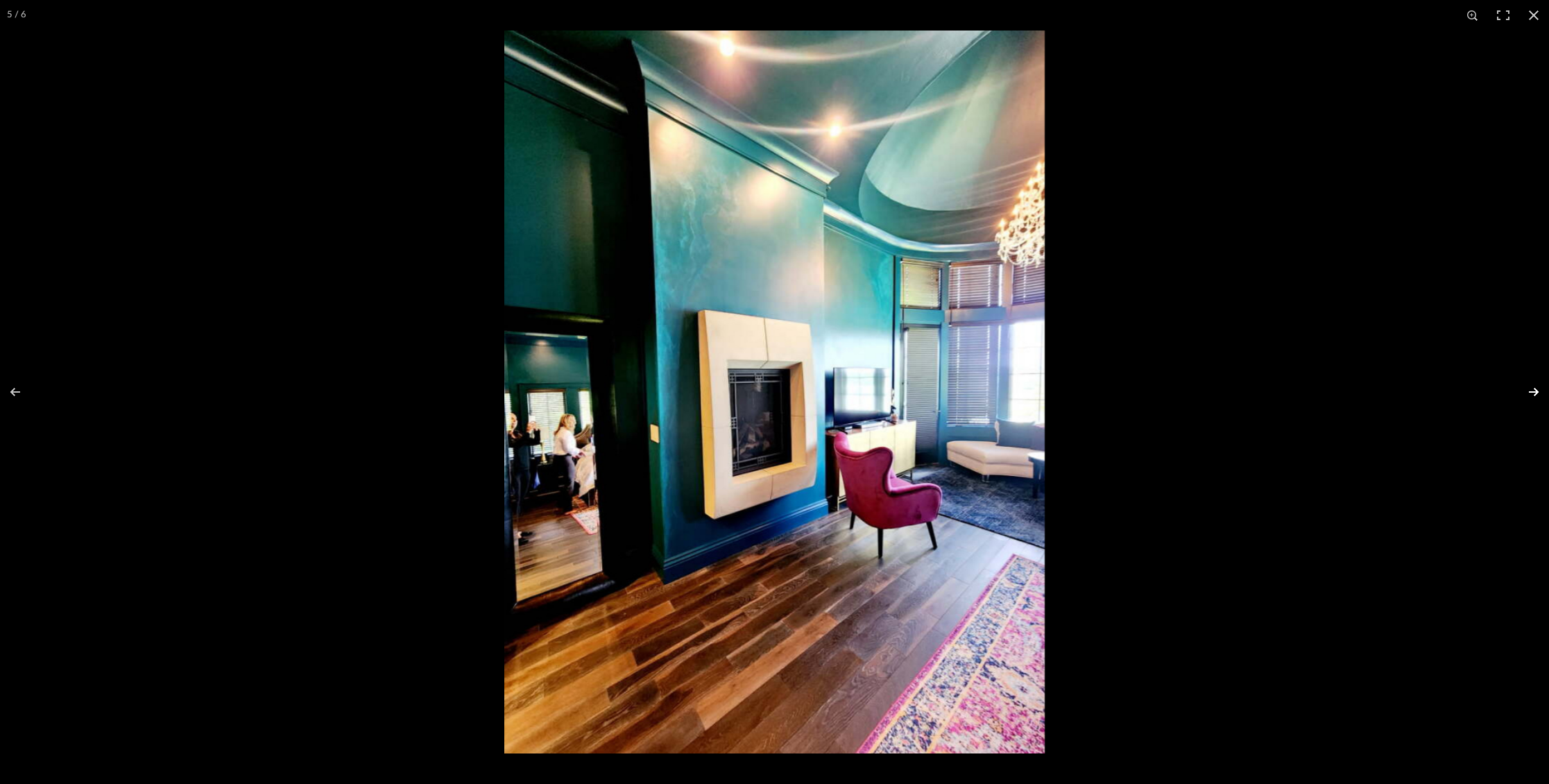
click at [1538, 389] on button at bounding box center [1524, 392] width 49 height 69
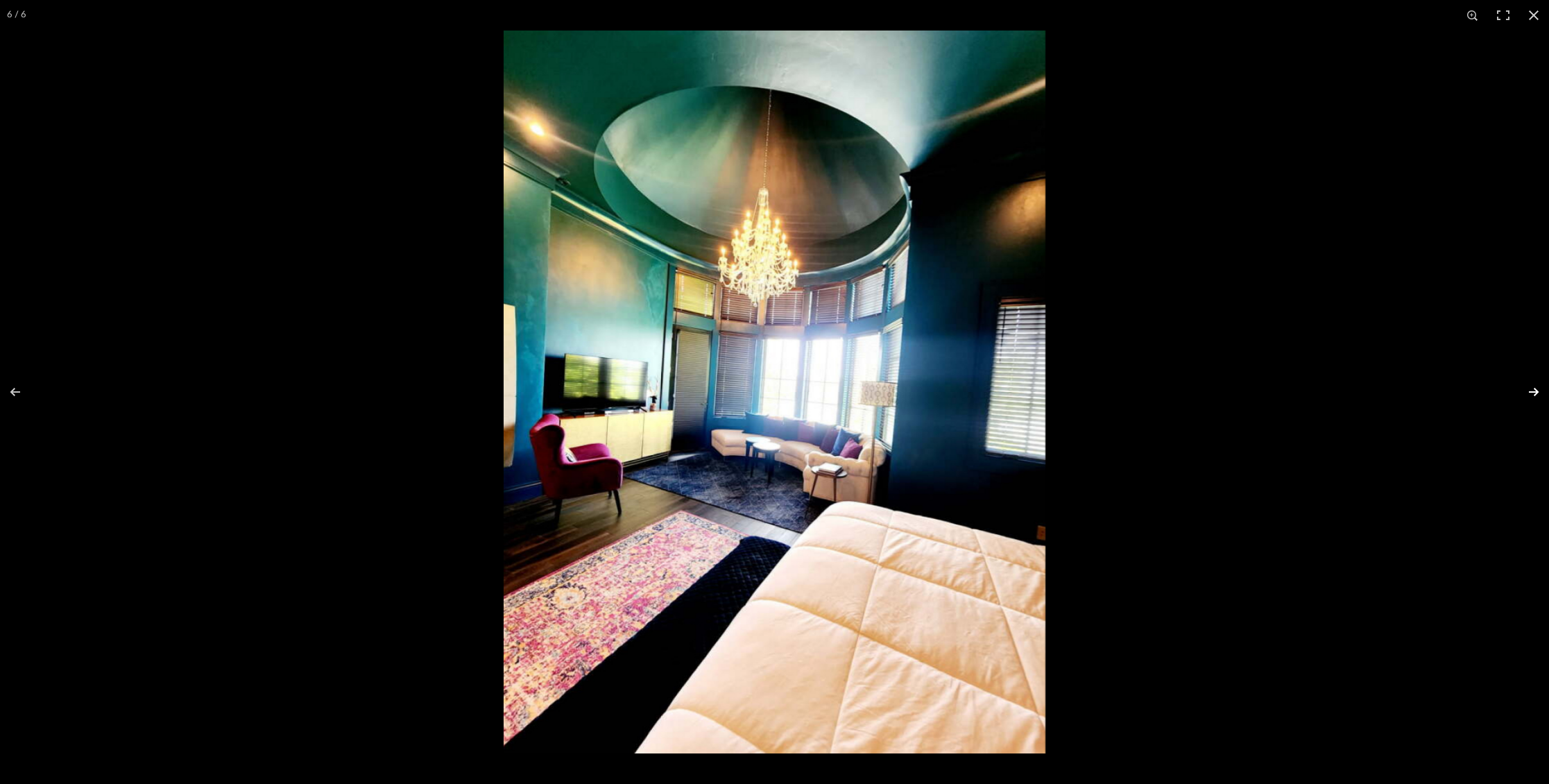
click at [1538, 389] on button at bounding box center [1524, 392] width 49 height 69
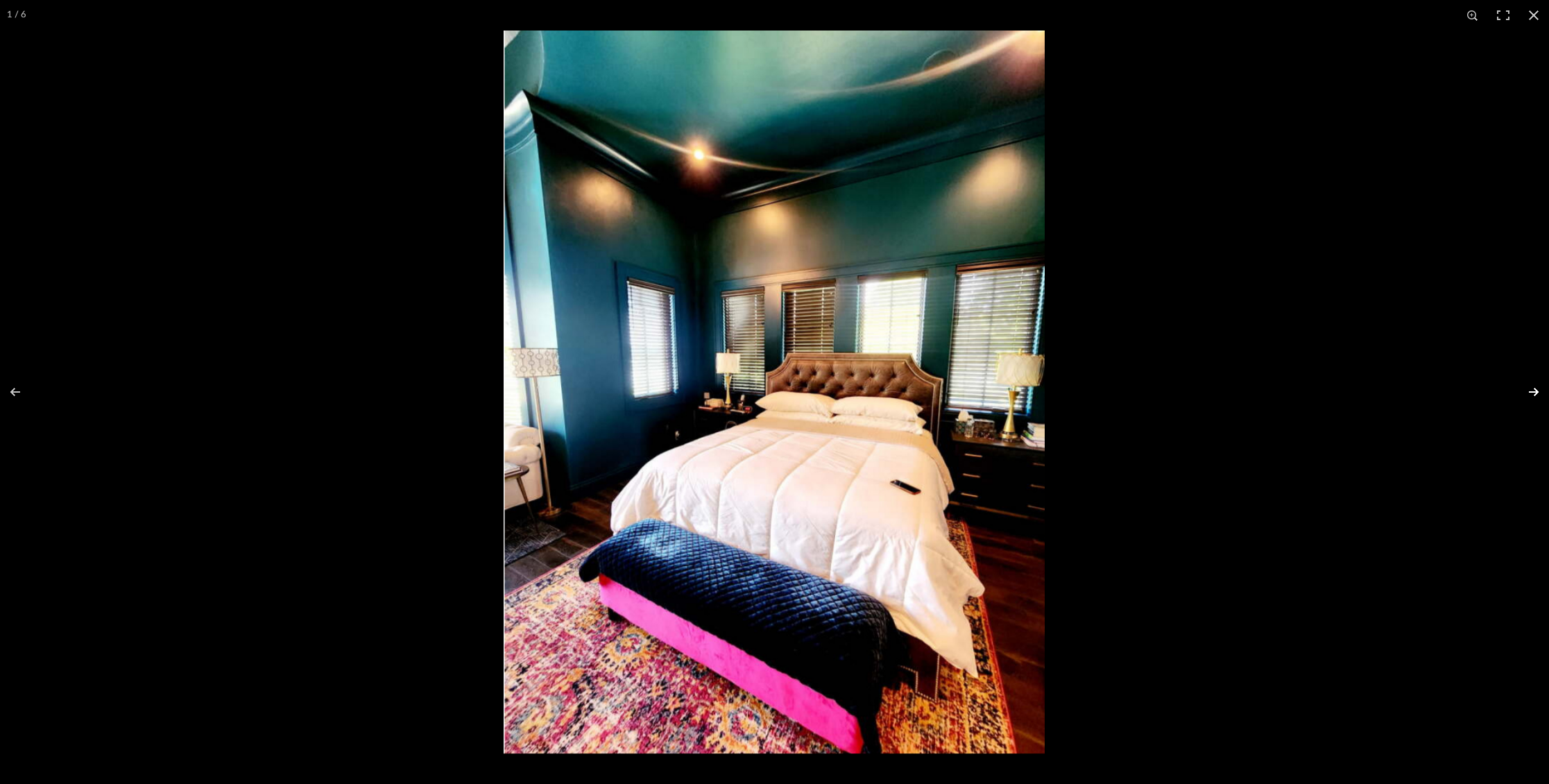
click at [1538, 389] on button at bounding box center [1524, 392] width 49 height 69
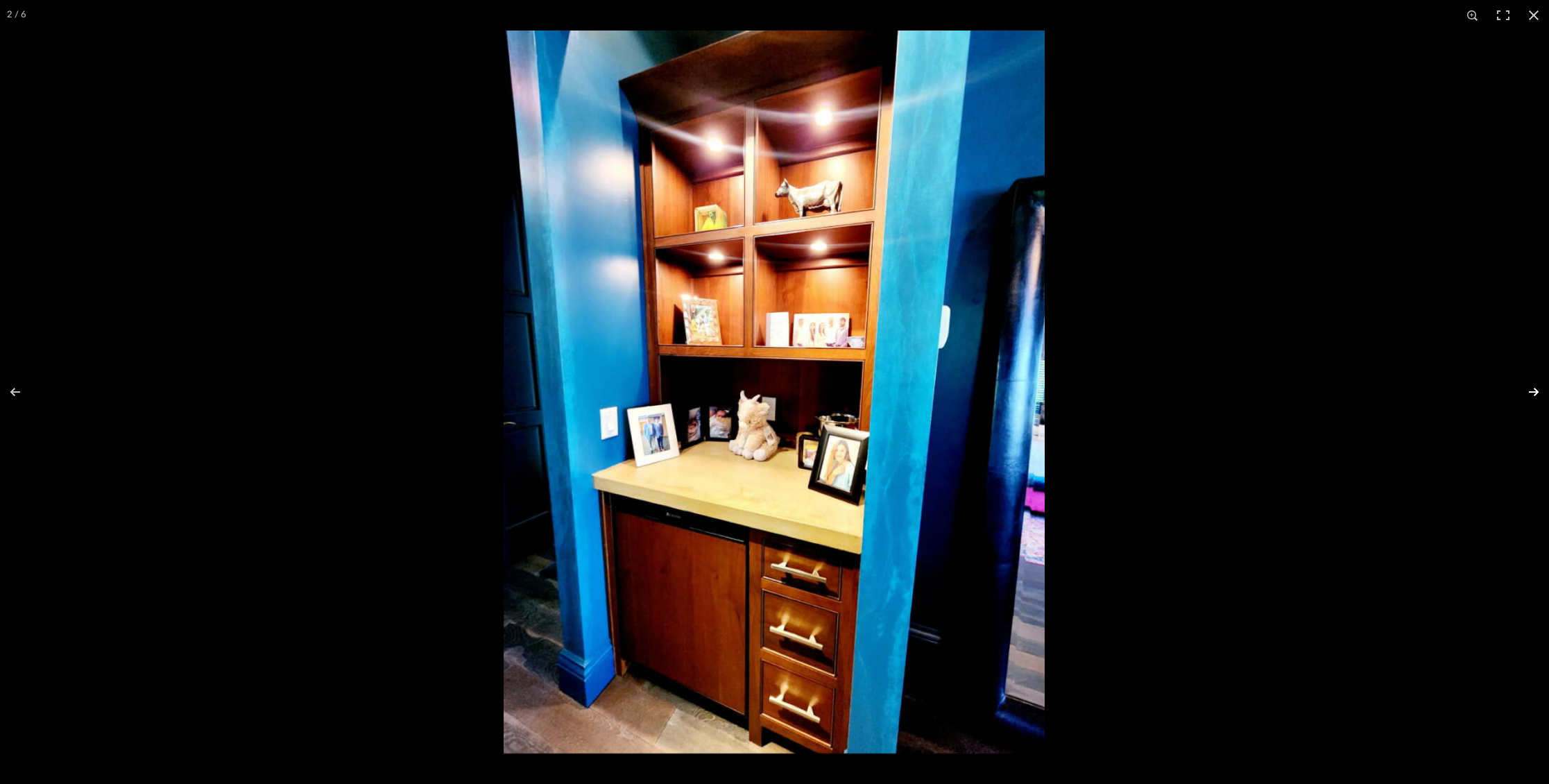
click at [1538, 389] on button at bounding box center [1524, 392] width 49 height 69
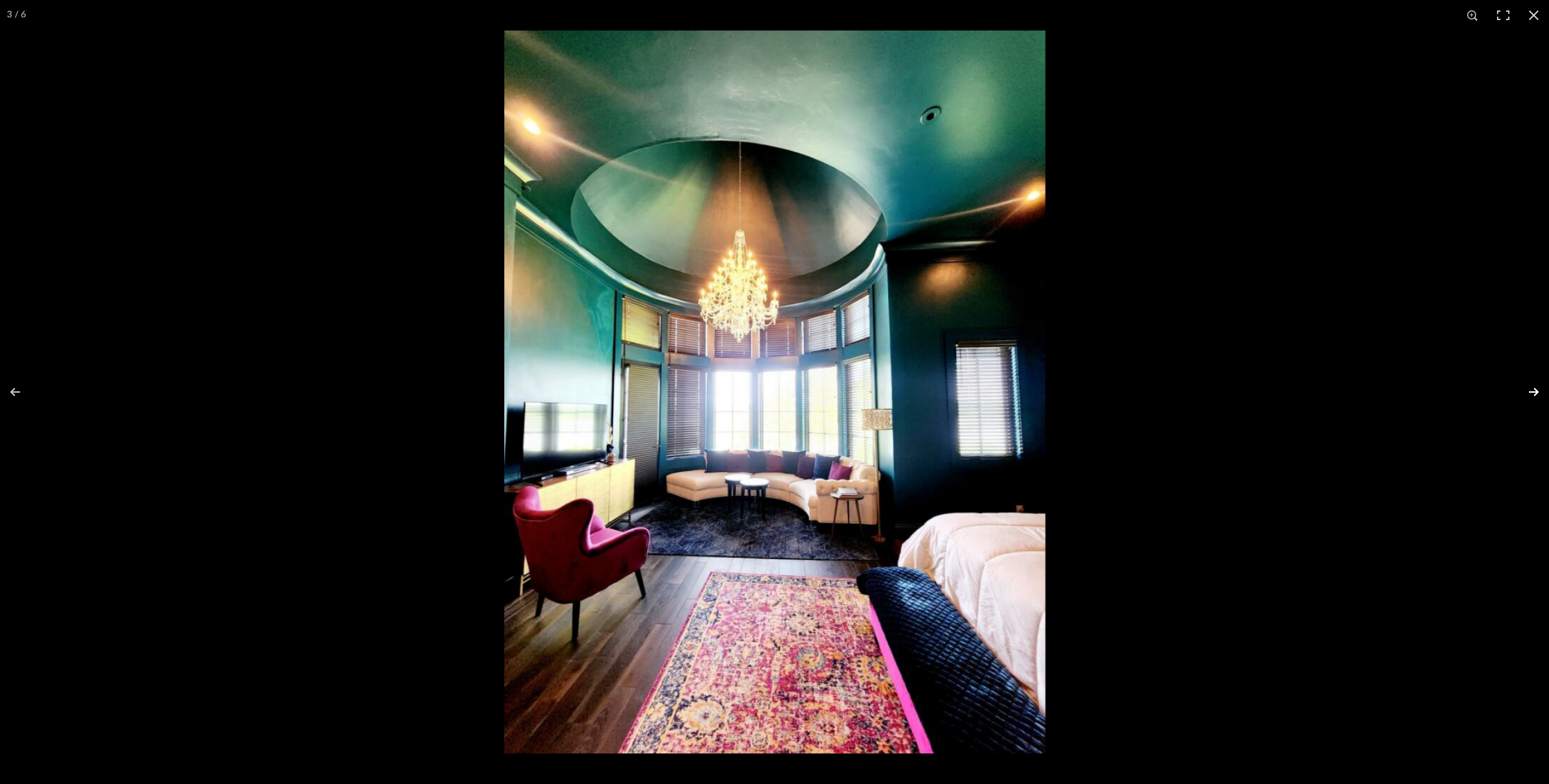
click at [1538, 389] on button at bounding box center [1524, 392] width 49 height 69
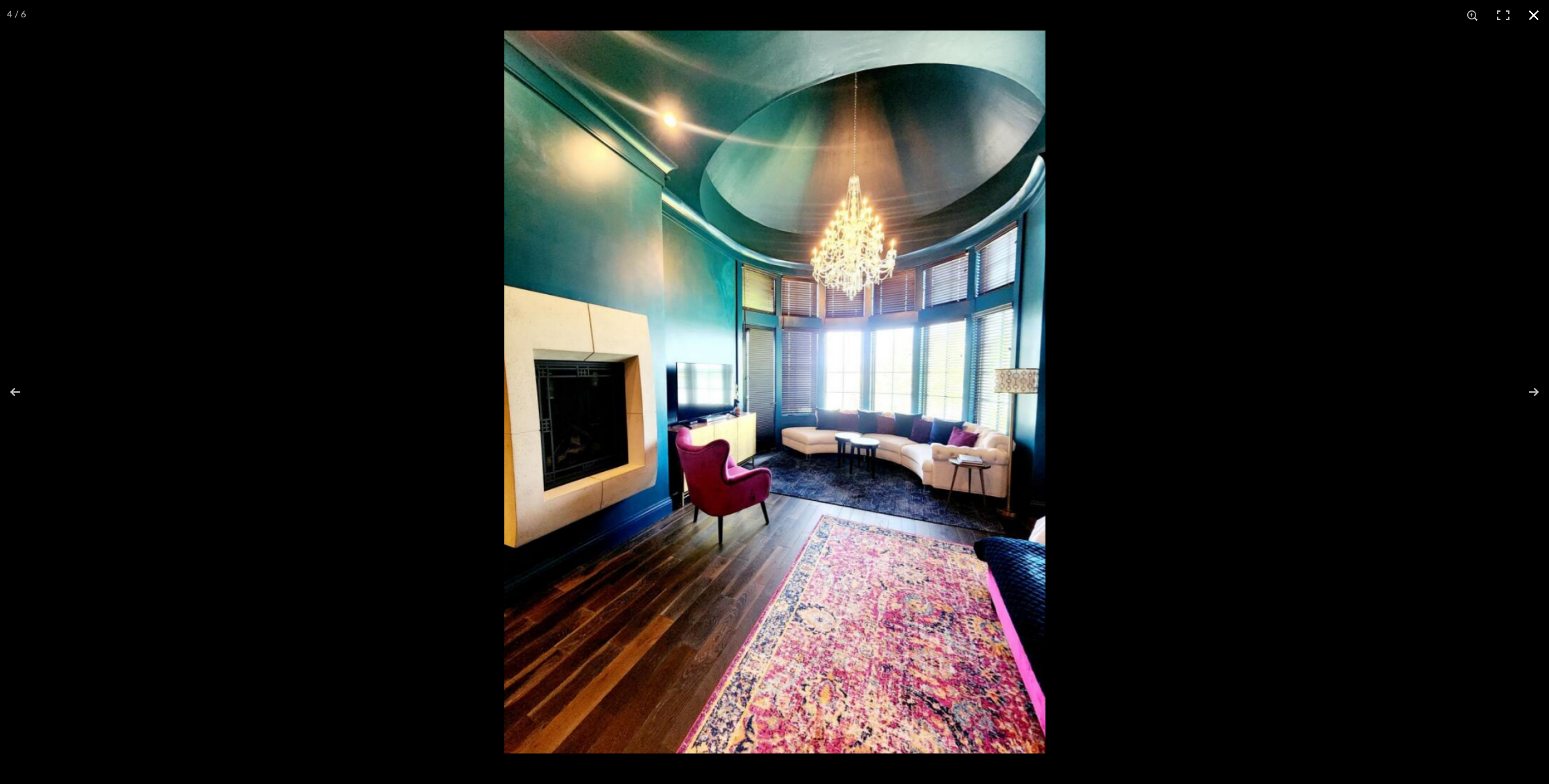
click at [1539, 16] on button at bounding box center [1534, 15] width 31 height 31
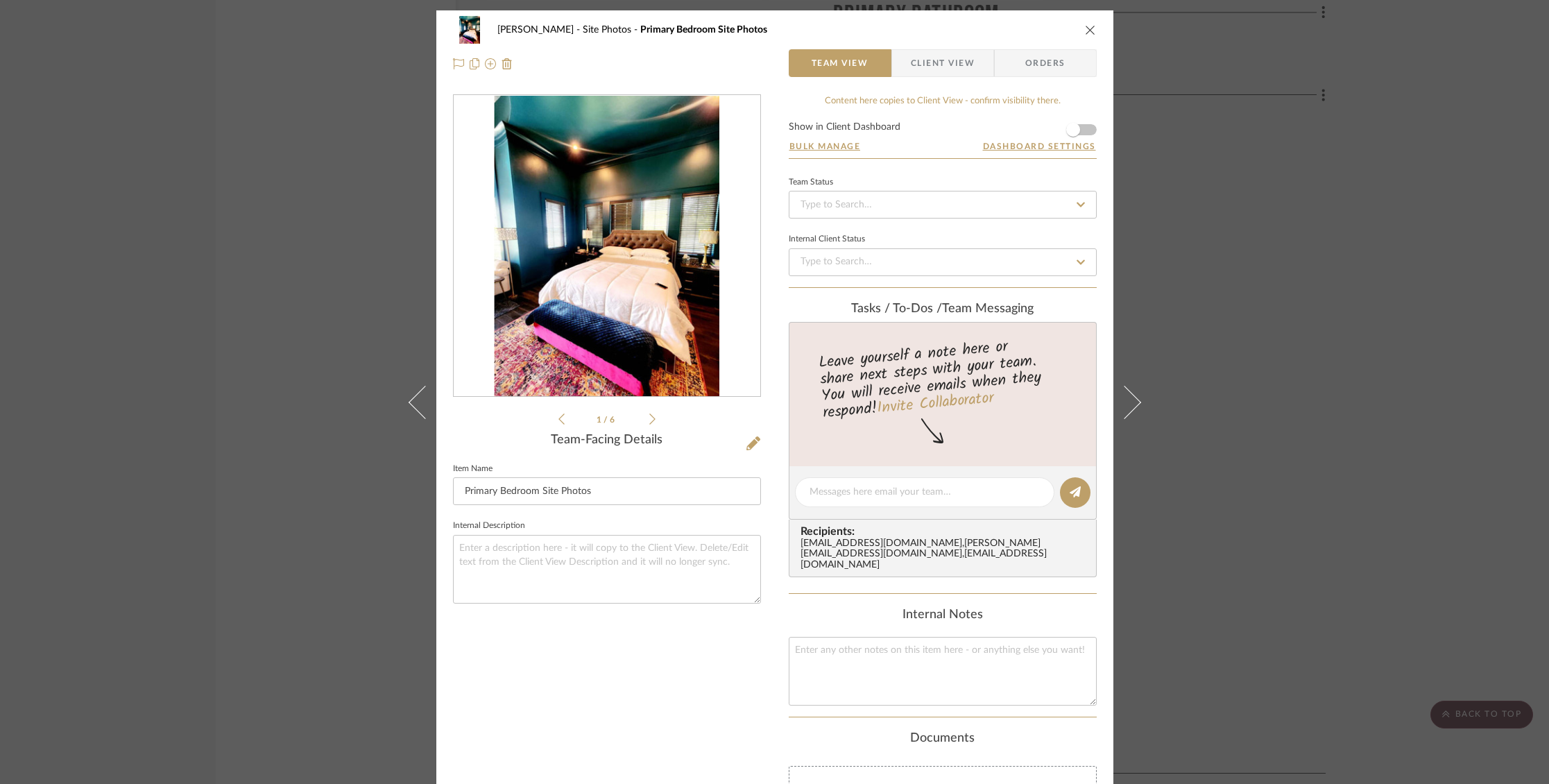
click at [1092, 30] on div "[PERSON_NAME] Site Photos Primary Bedroom Site Photos Team View Client View Ord…" at bounding box center [774, 46] width 677 height 72
click at [1088, 27] on icon "close" at bounding box center [1090, 29] width 11 height 11
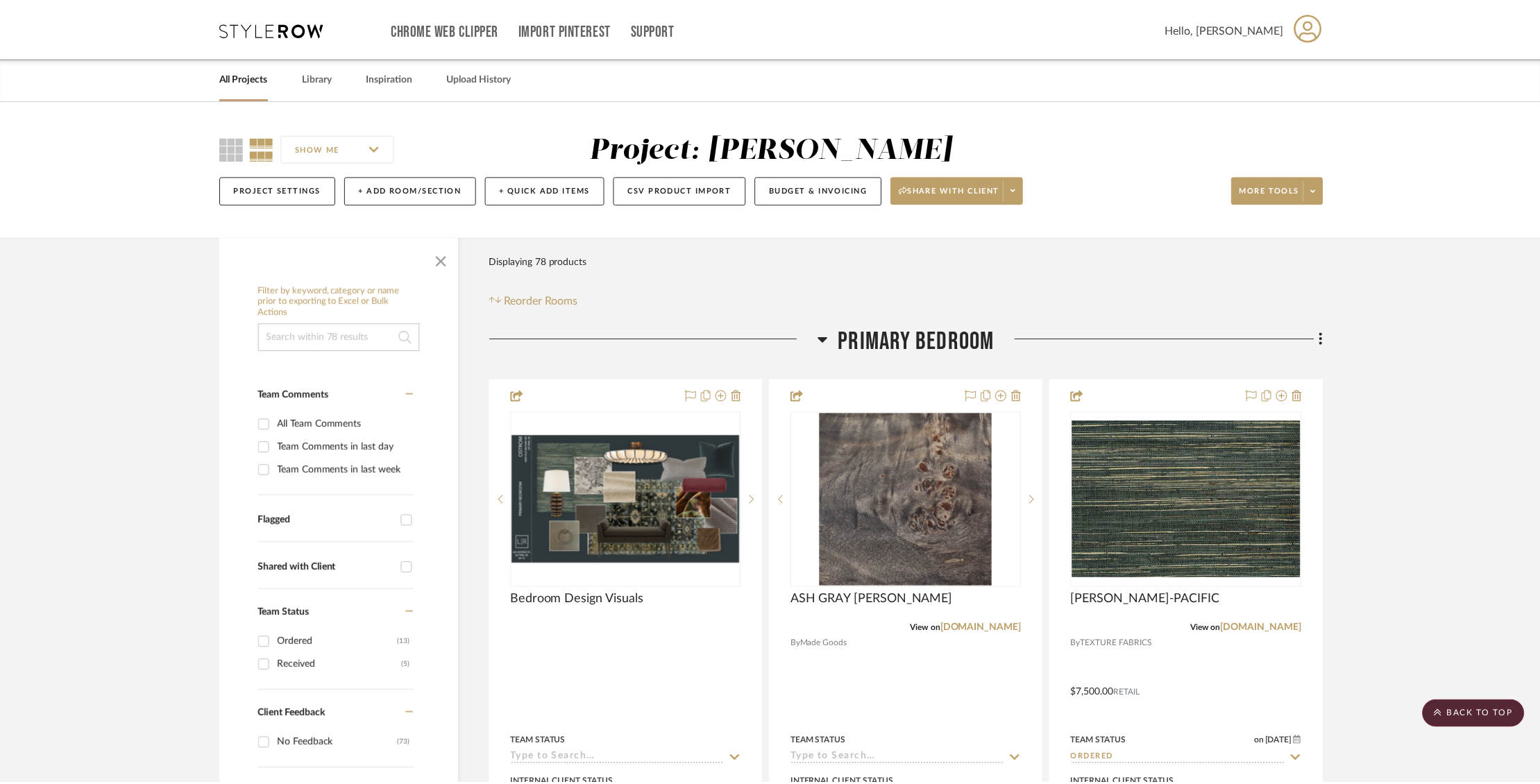
scroll to position [6783, 0]
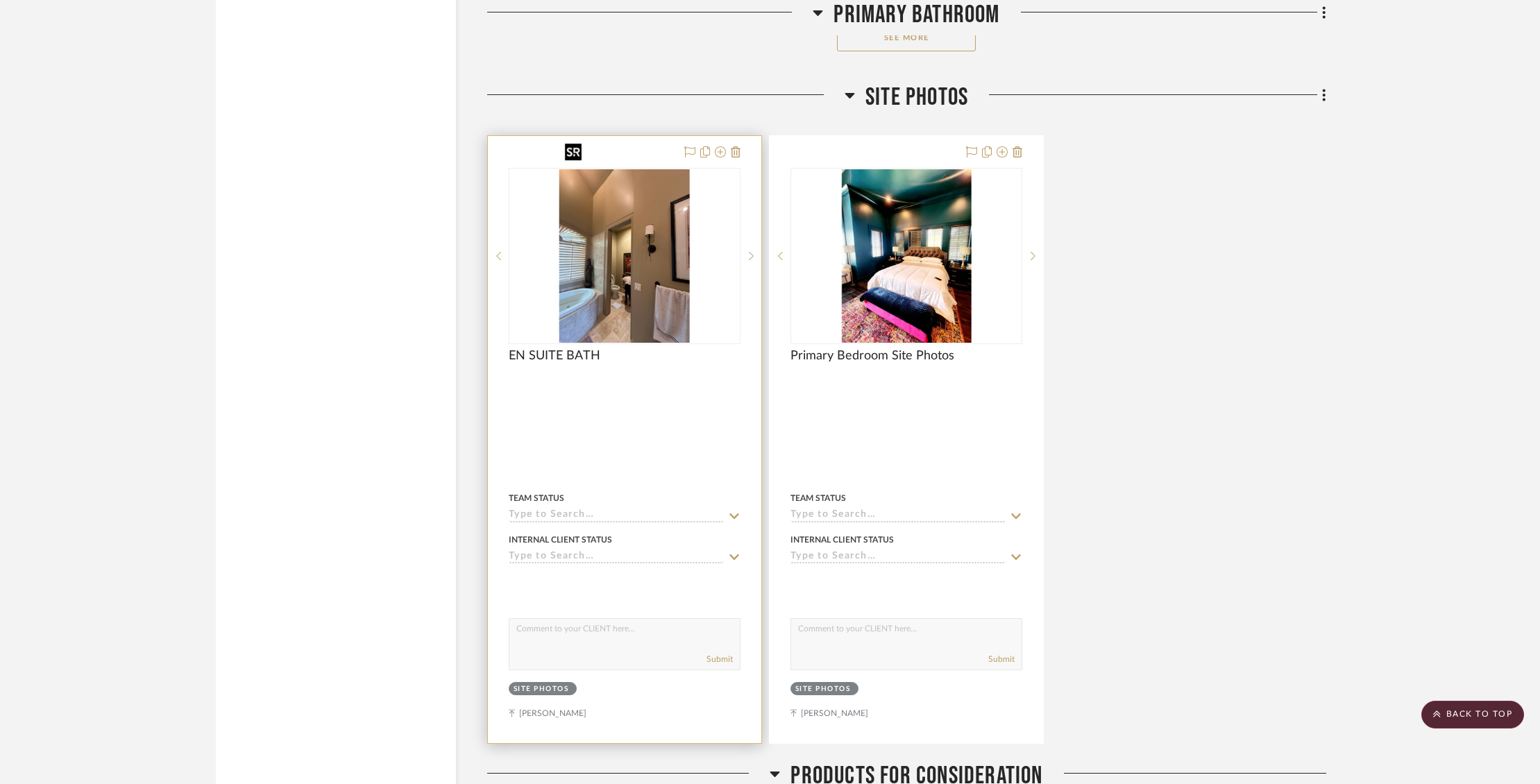
click at [622, 211] on img "0" at bounding box center [625, 256] width 131 height 173
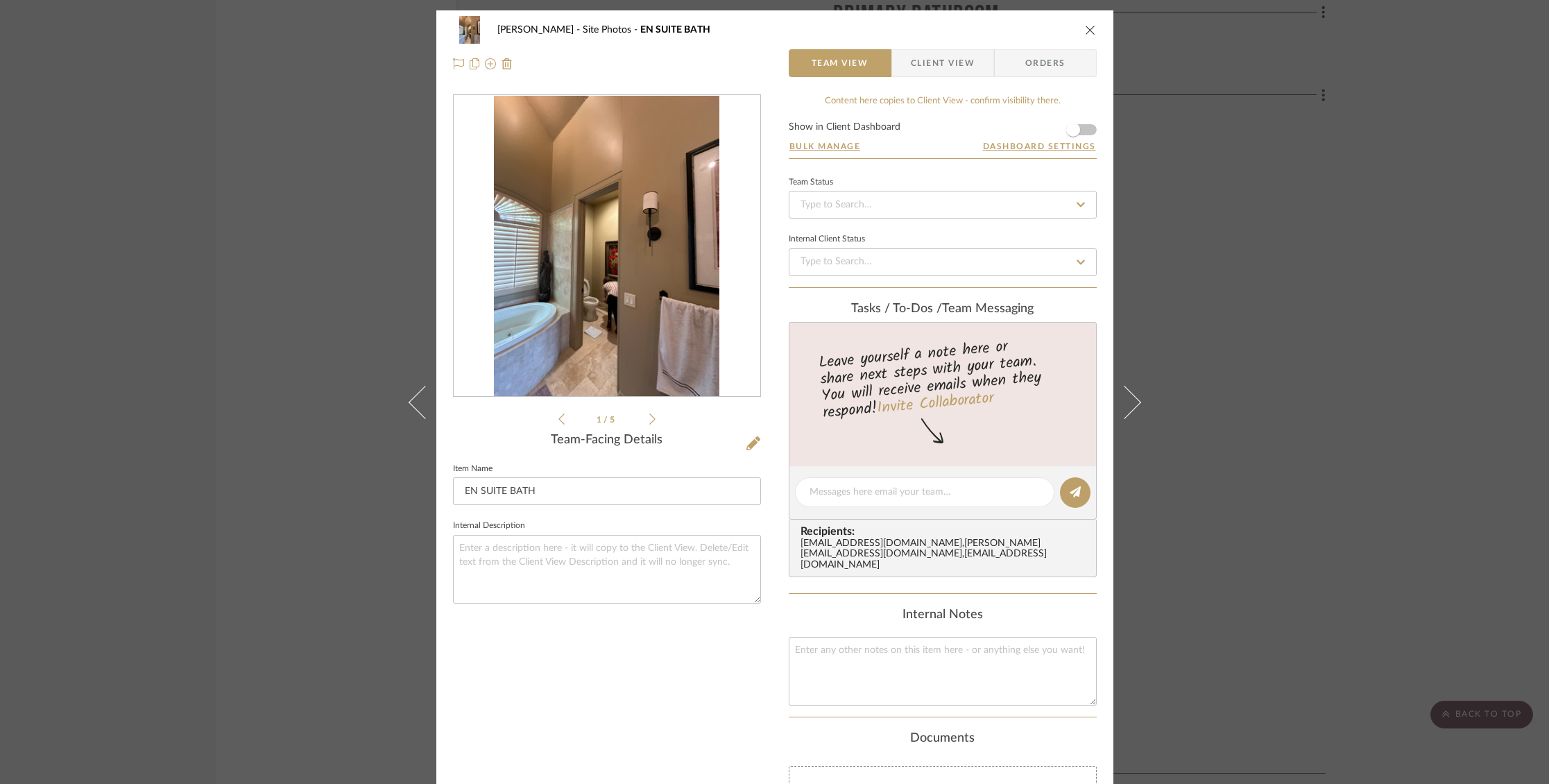
click at [1091, 29] on icon "close" at bounding box center [1090, 29] width 11 height 11
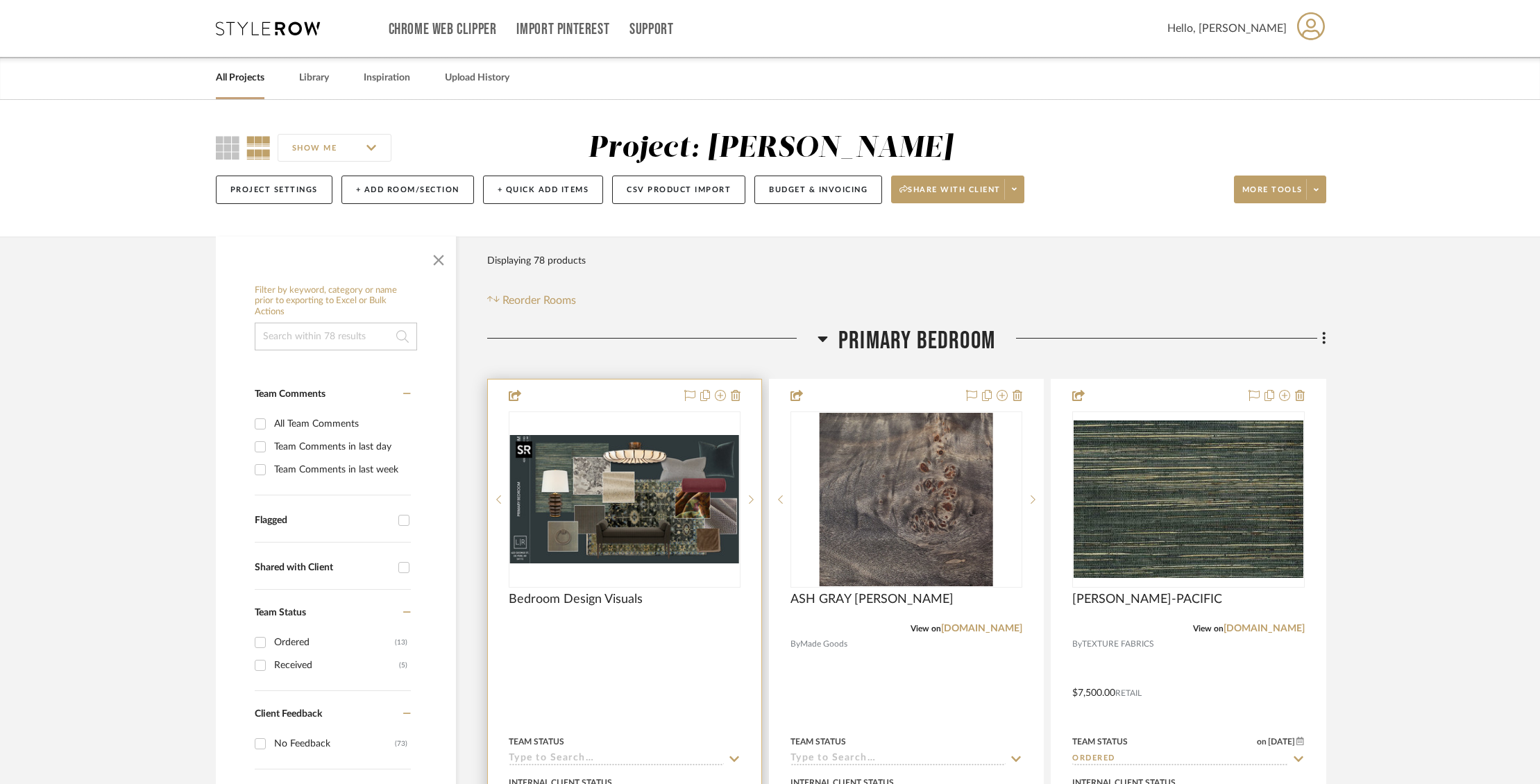
click at [682, 479] on img "0" at bounding box center [624, 499] width 229 height 128
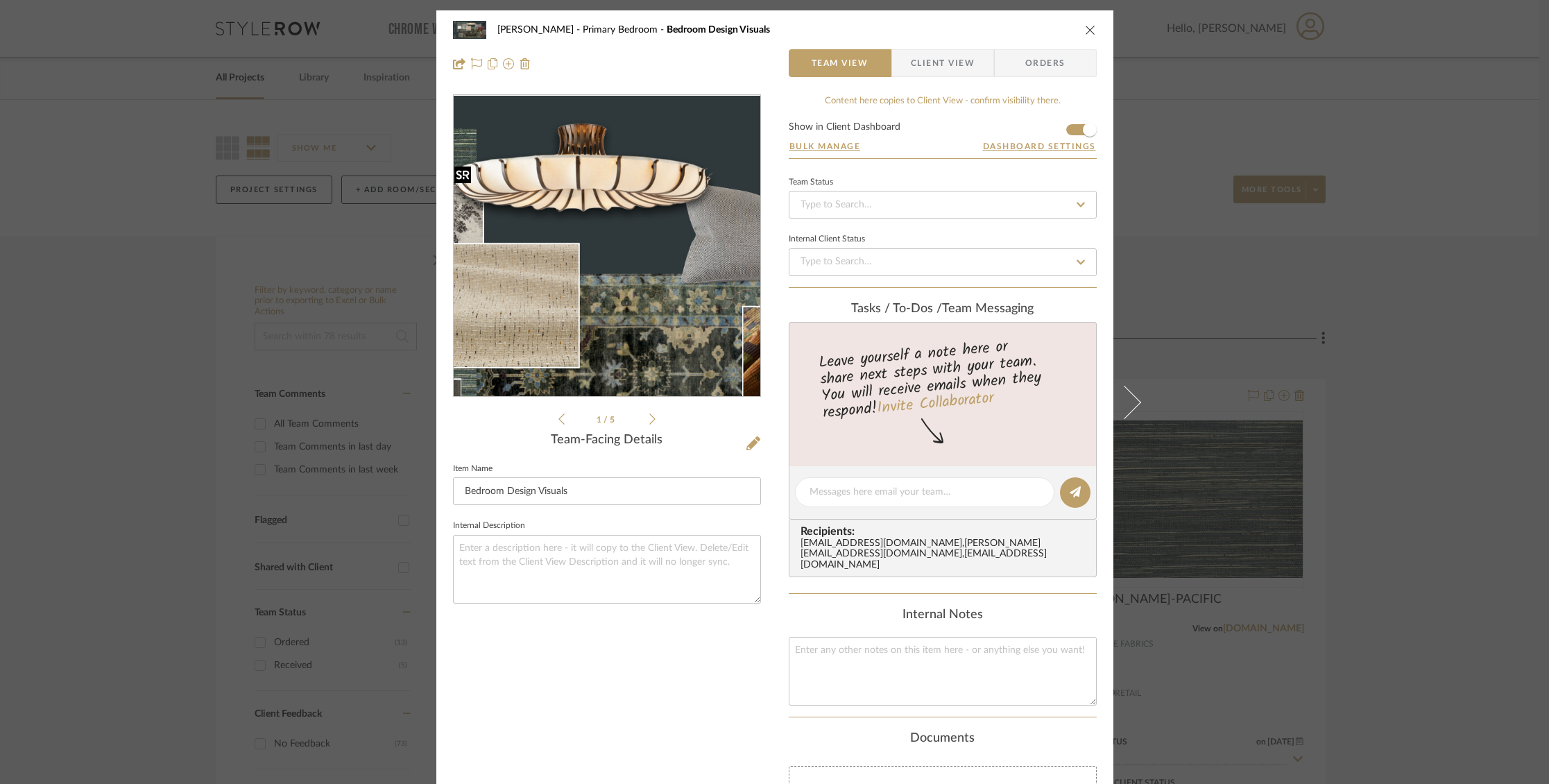
click at [625, 209] on img "0" at bounding box center [607, 247] width 306 height 172
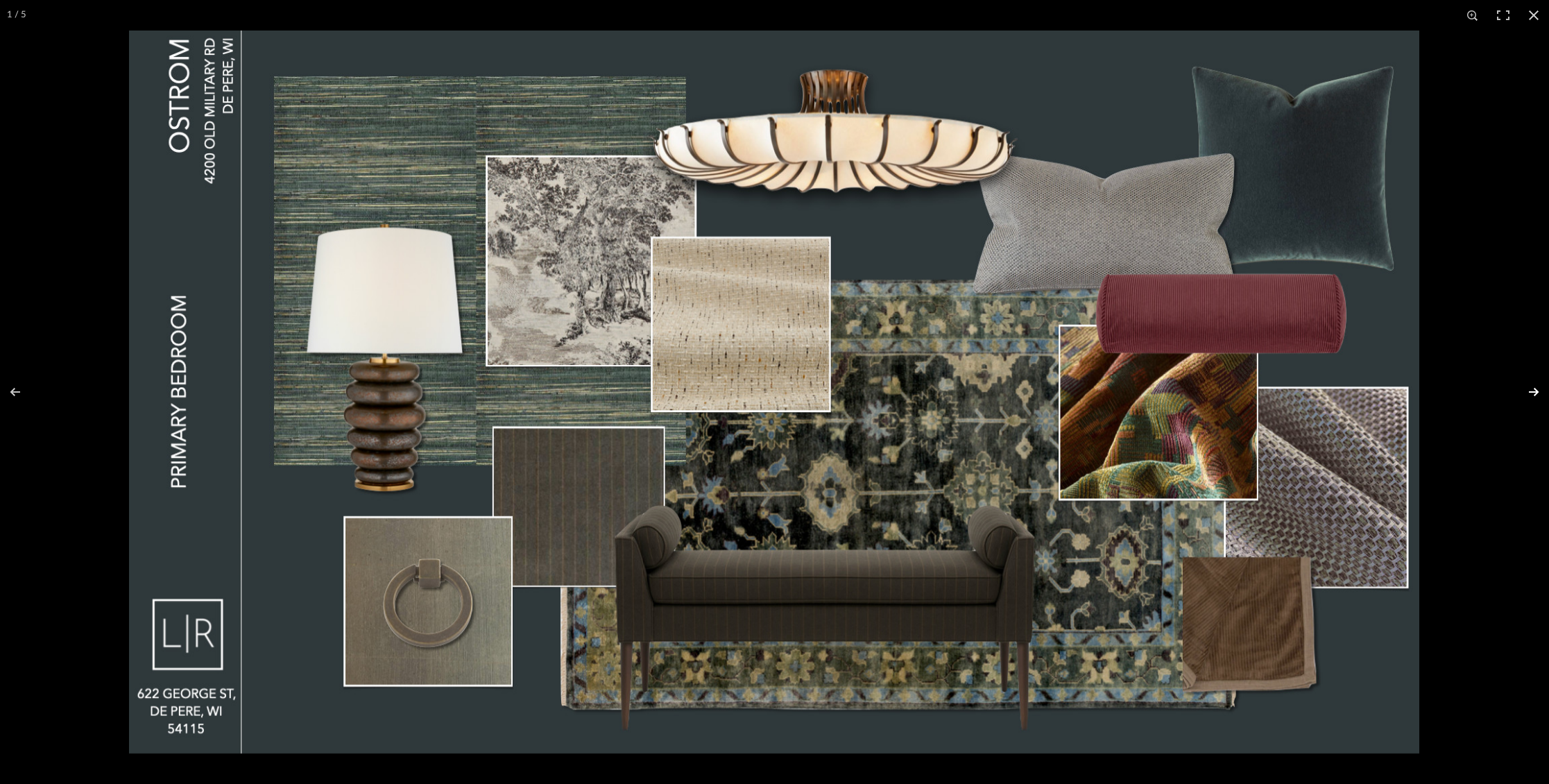
click at [1536, 395] on button at bounding box center [1524, 392] width 49 height 69
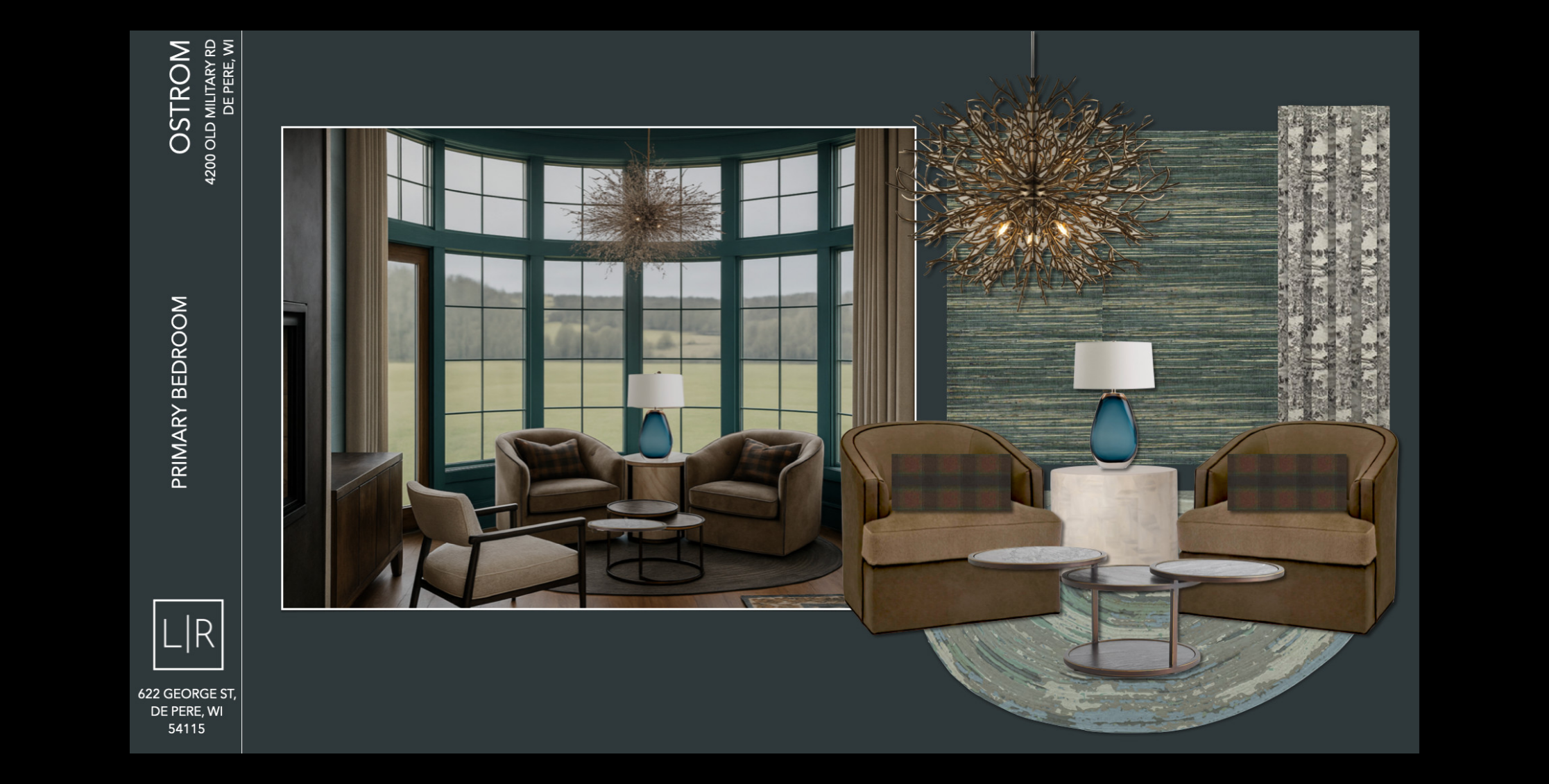
click at [1534, 393] on button at bounding box center [1524, 392] width 49 height 69
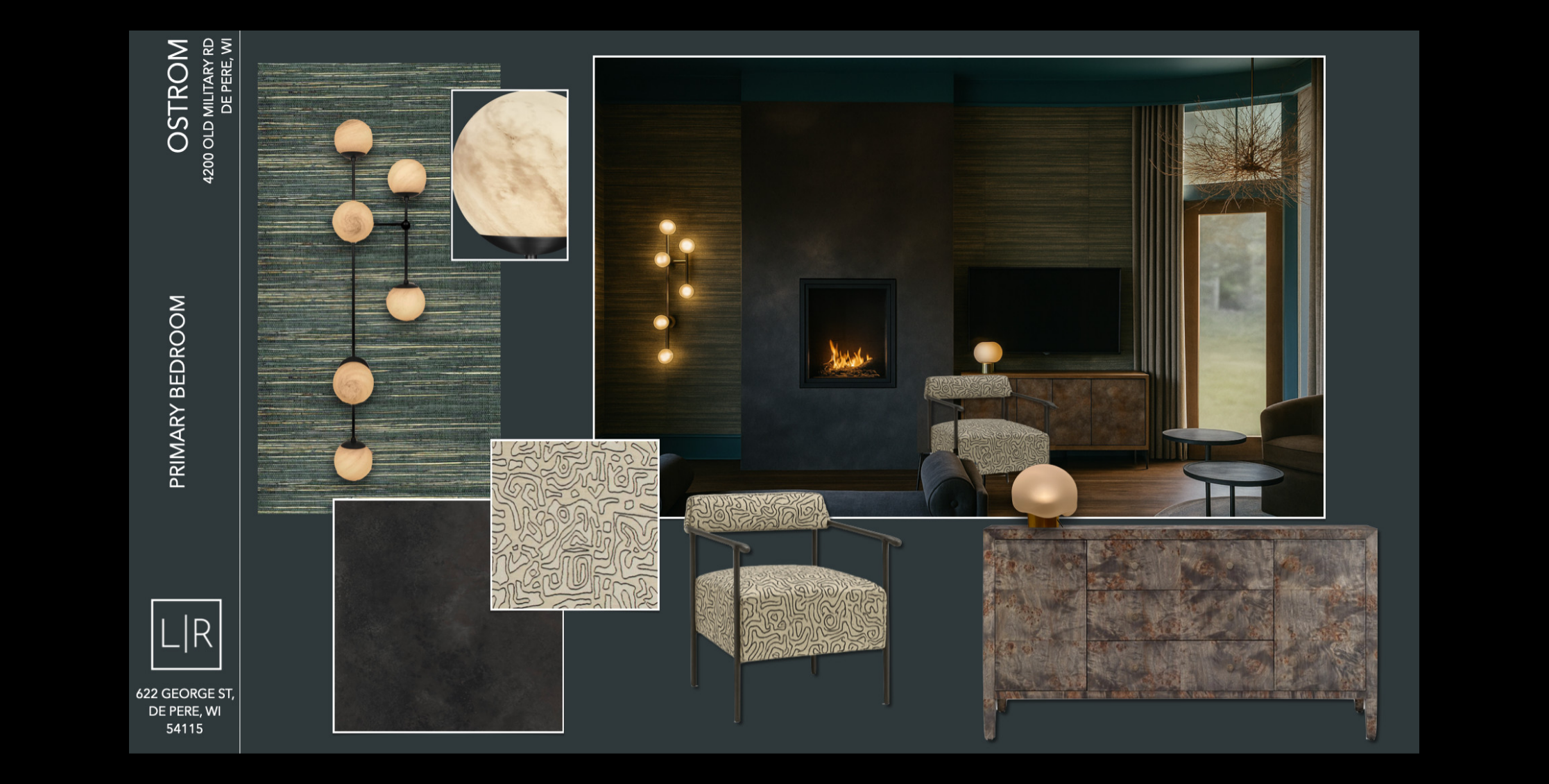
click at [1534, 393] on button at bounding box center [1524, 392] width 49 height 69
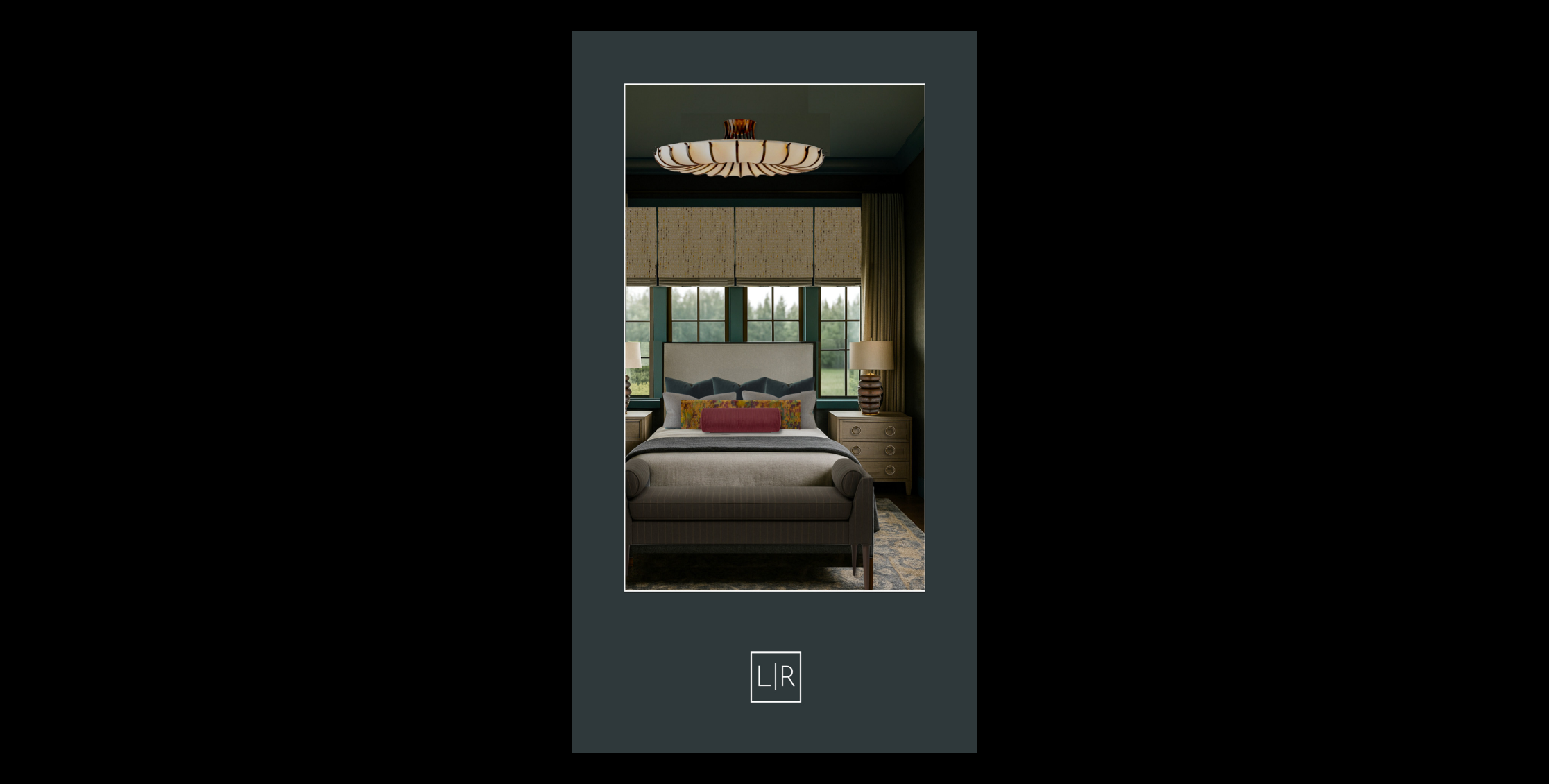
click at [1534, 393] on button at bounding box center [1524, 392] width 49 height 69
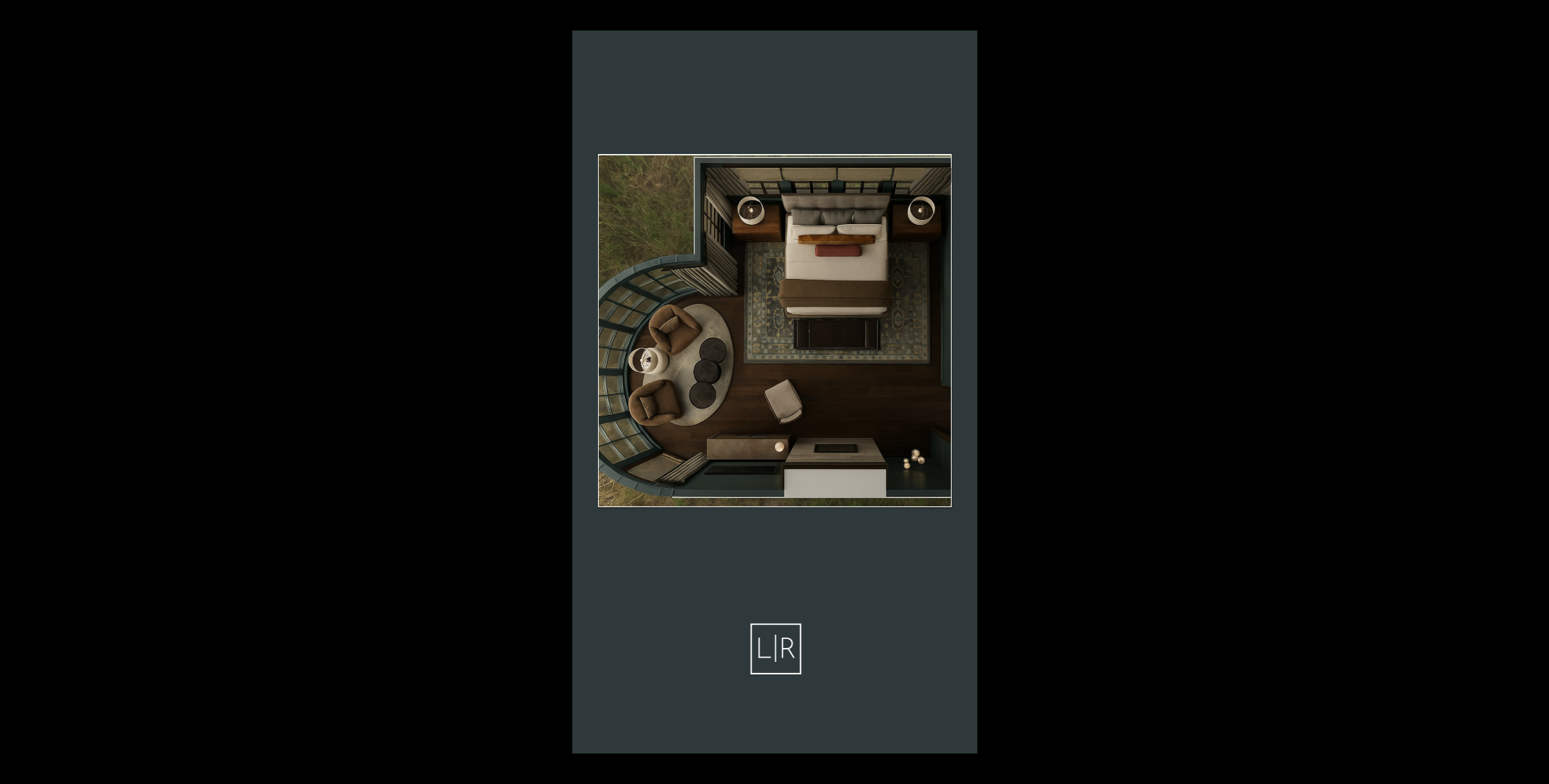
click at [1534, 393] on button at bounding box center [1524, 392] width 49 height 69
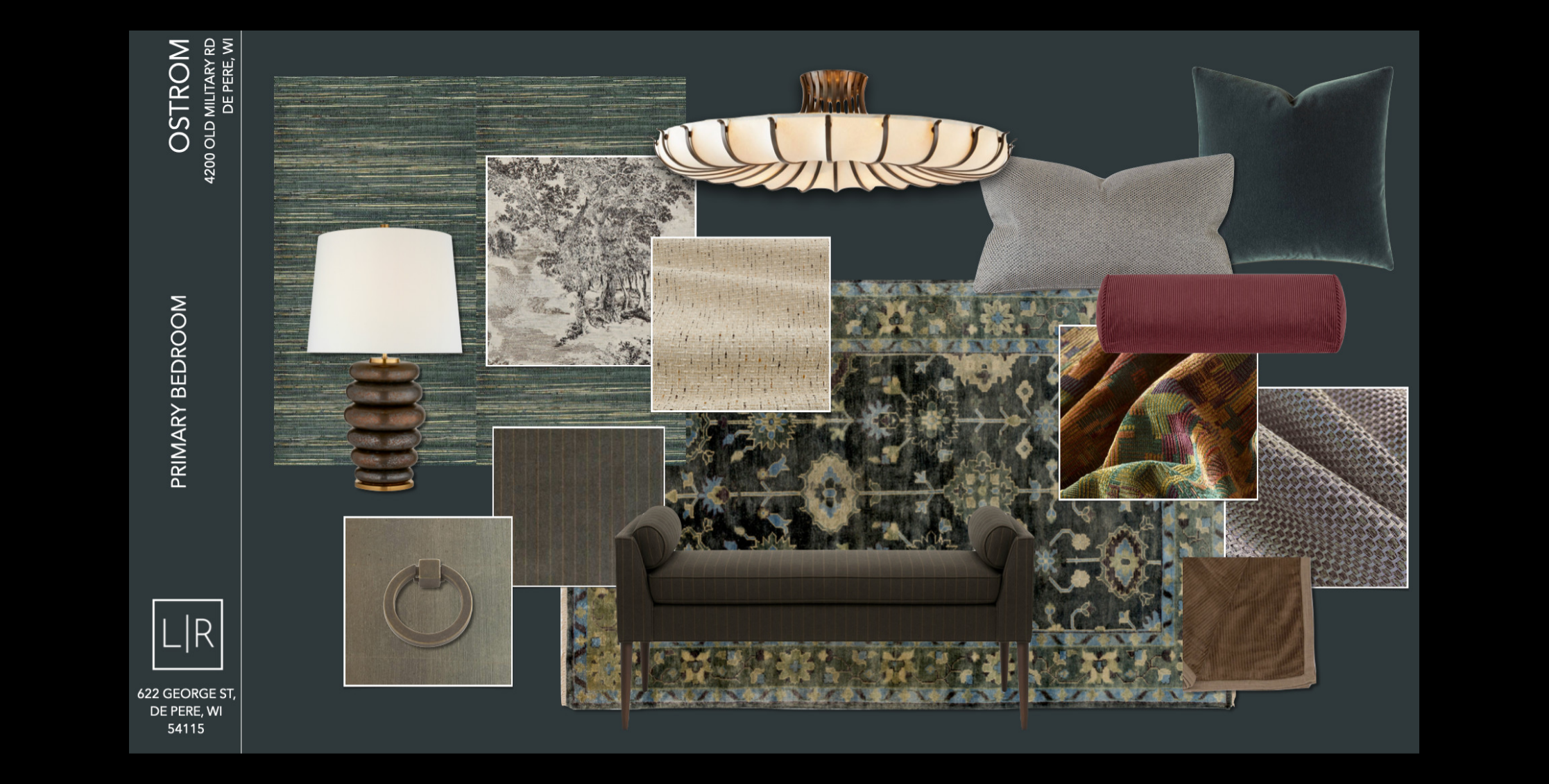
click at [1534, 393] on button at bounding box center [1524, 392] width 49 height 69
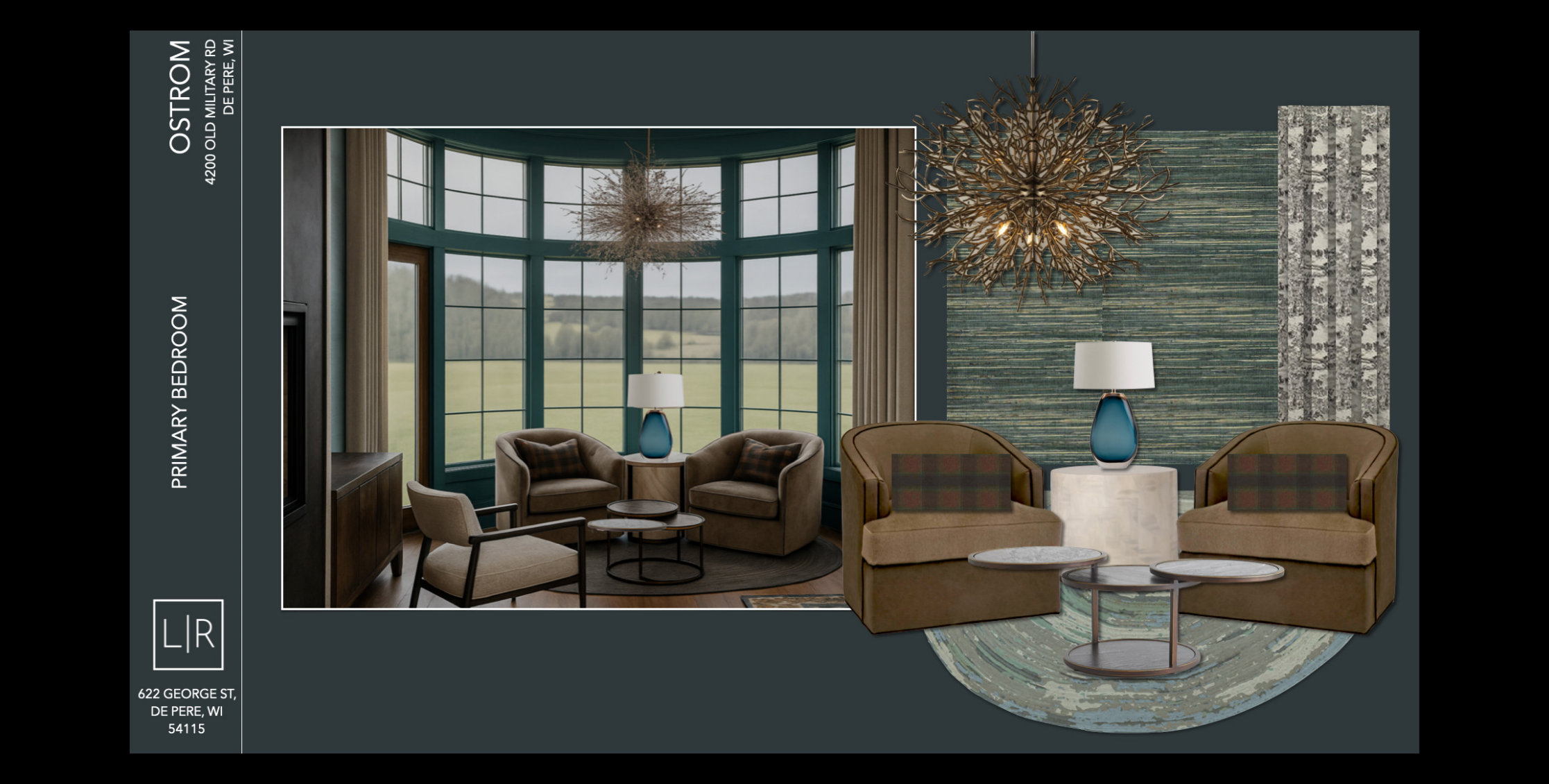
click at [1534, 393] on button at bounding box center [1524, 392] width 49 height 69
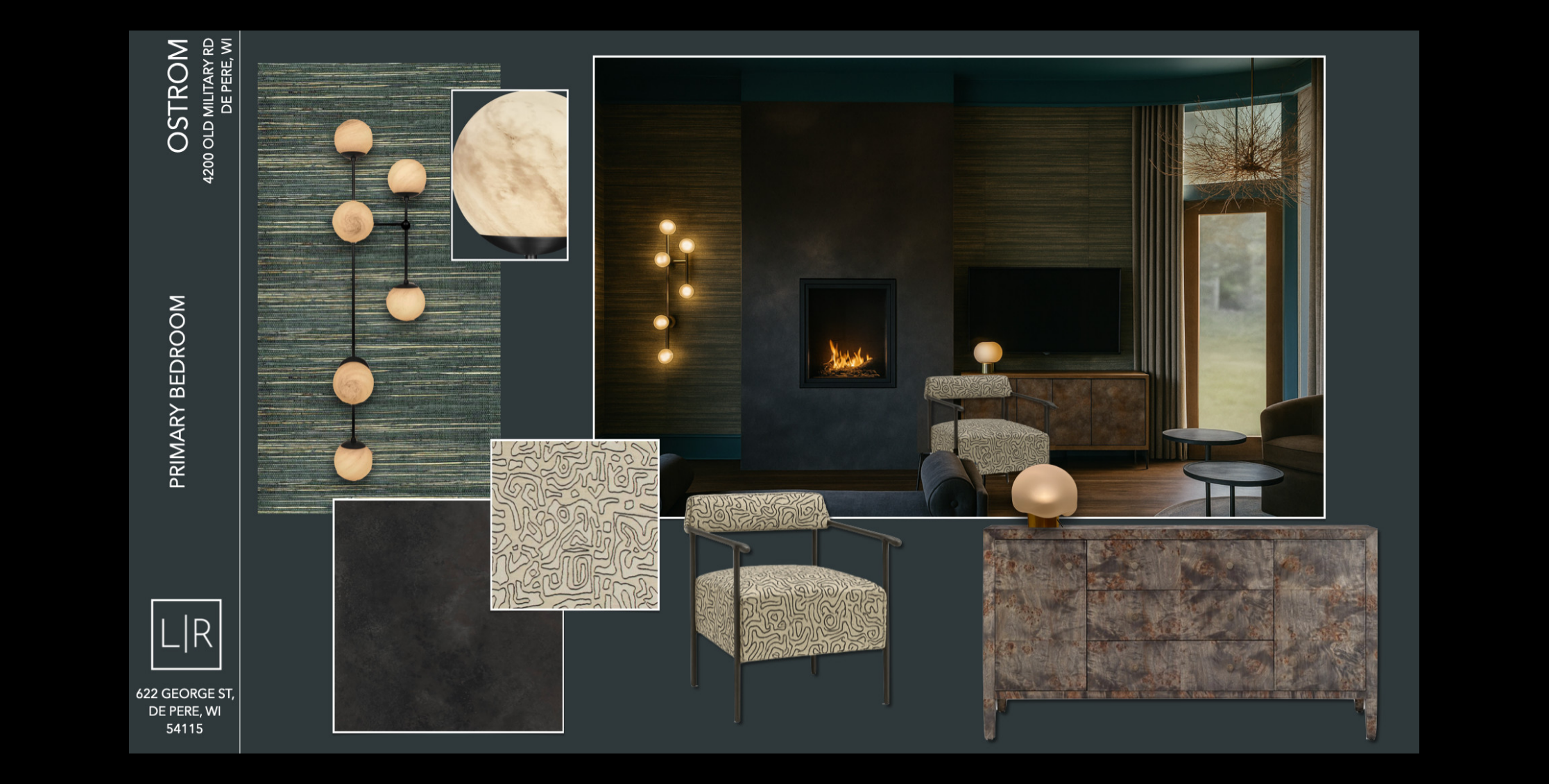
click at [1534, 393] on button at bounding box center [1524, 392] width 49 height 69
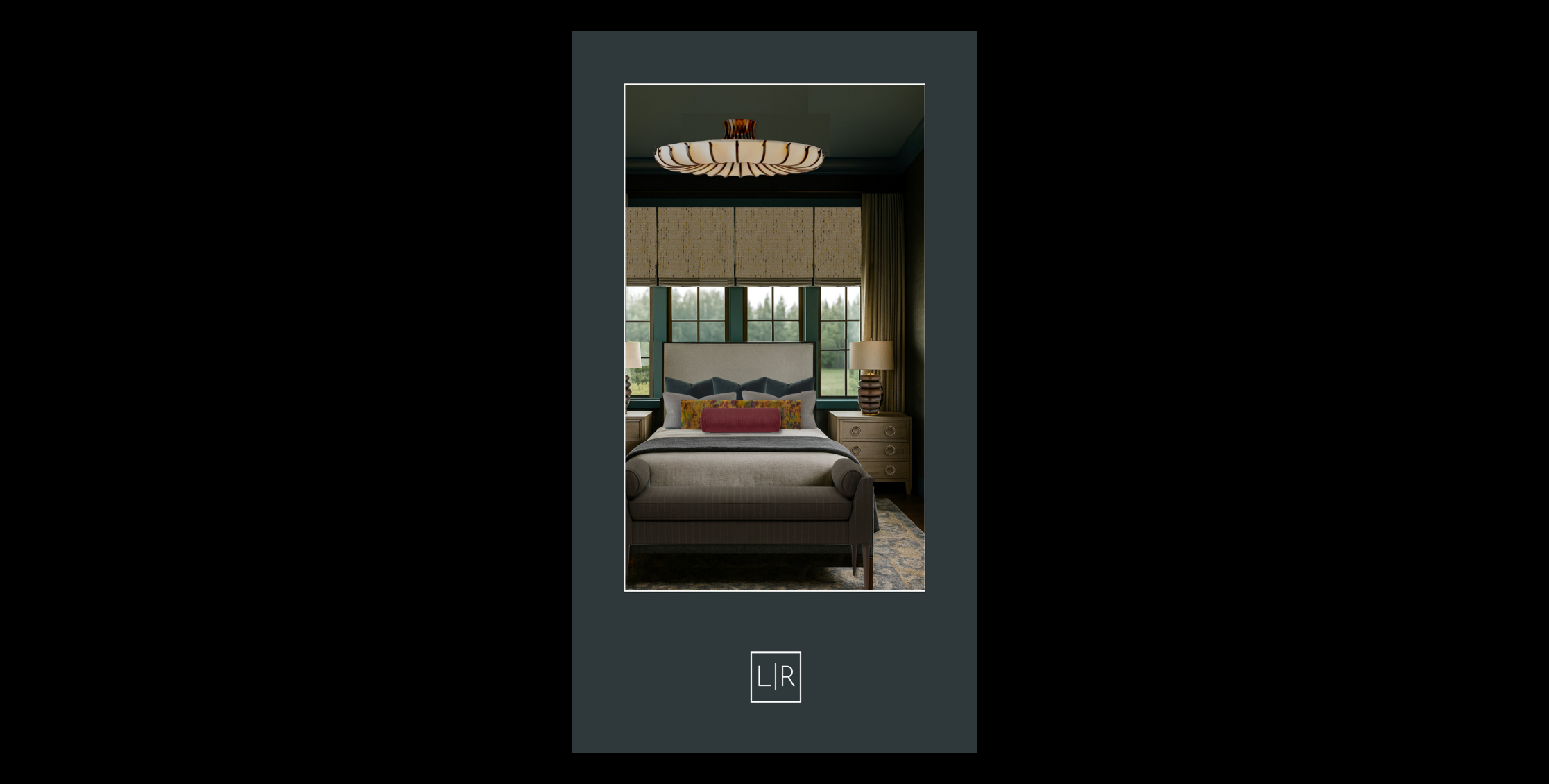
click at [1534, 393] on button at bounding box center [1524, 392] width 49 height 69
